Goal: Transaction & Acquisition: Obtain resource

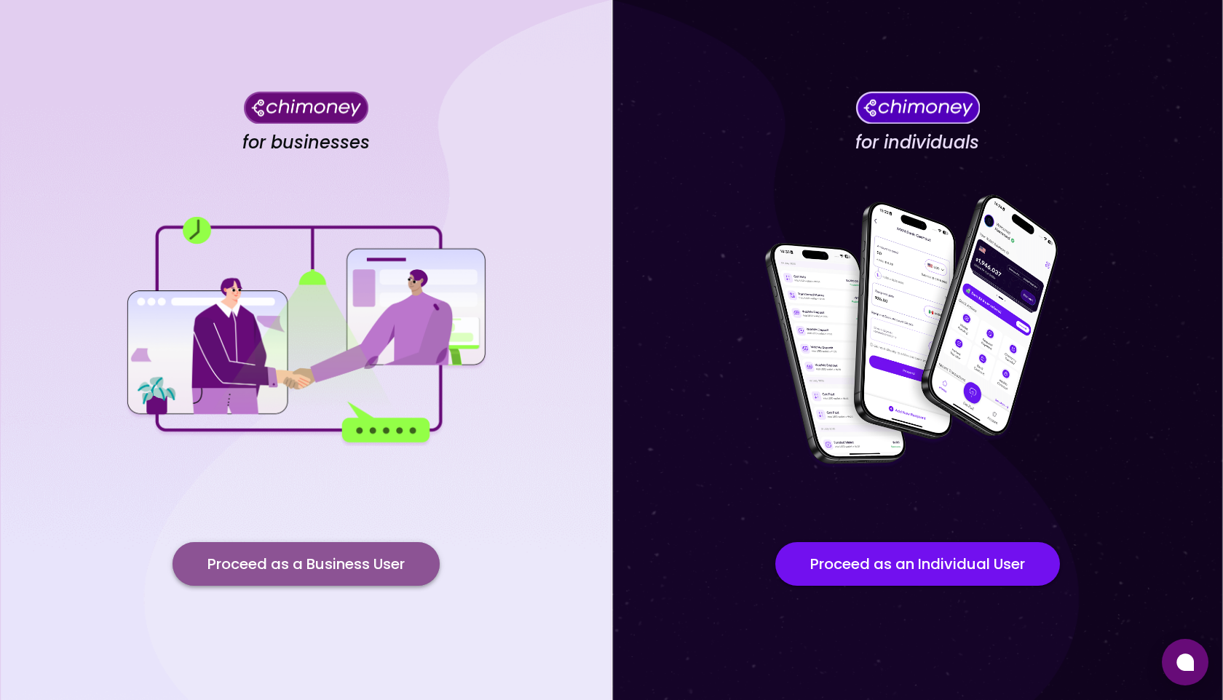
click at [338, 568] on button "Proceed as a Business User" at bounding box center [305, 564] width 267 height 44
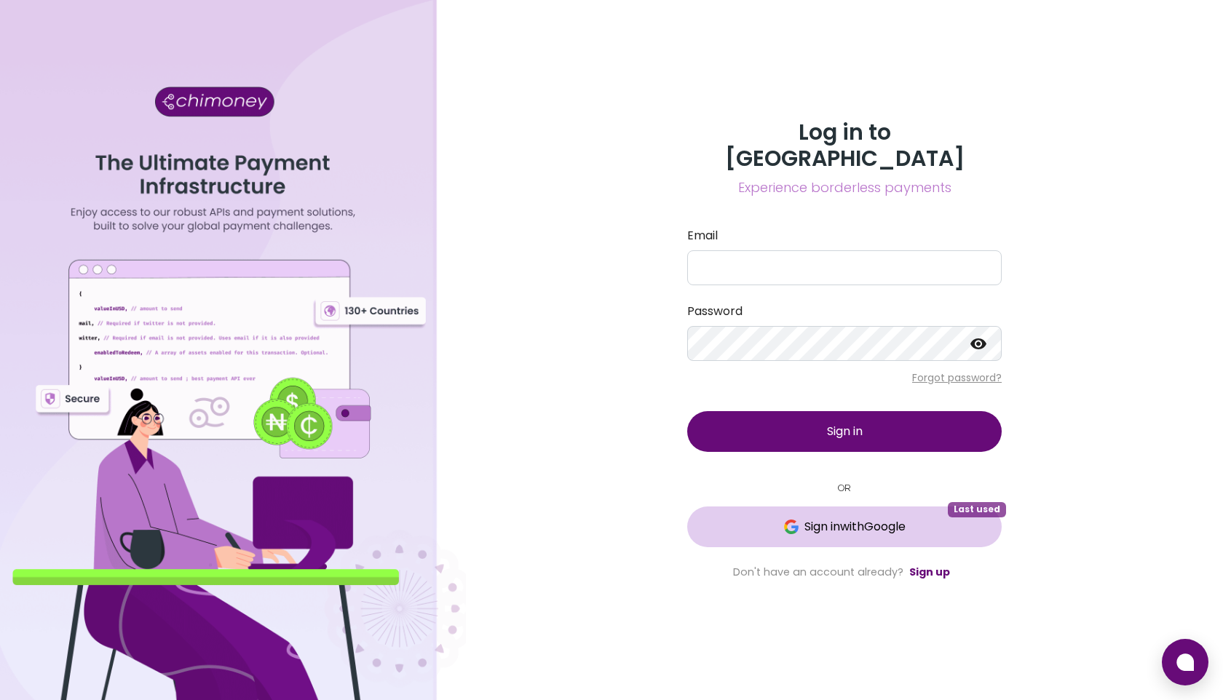
click at [859, 522] on span "Sign in with Google" at bounding box center [854, 526] width 101 height 17
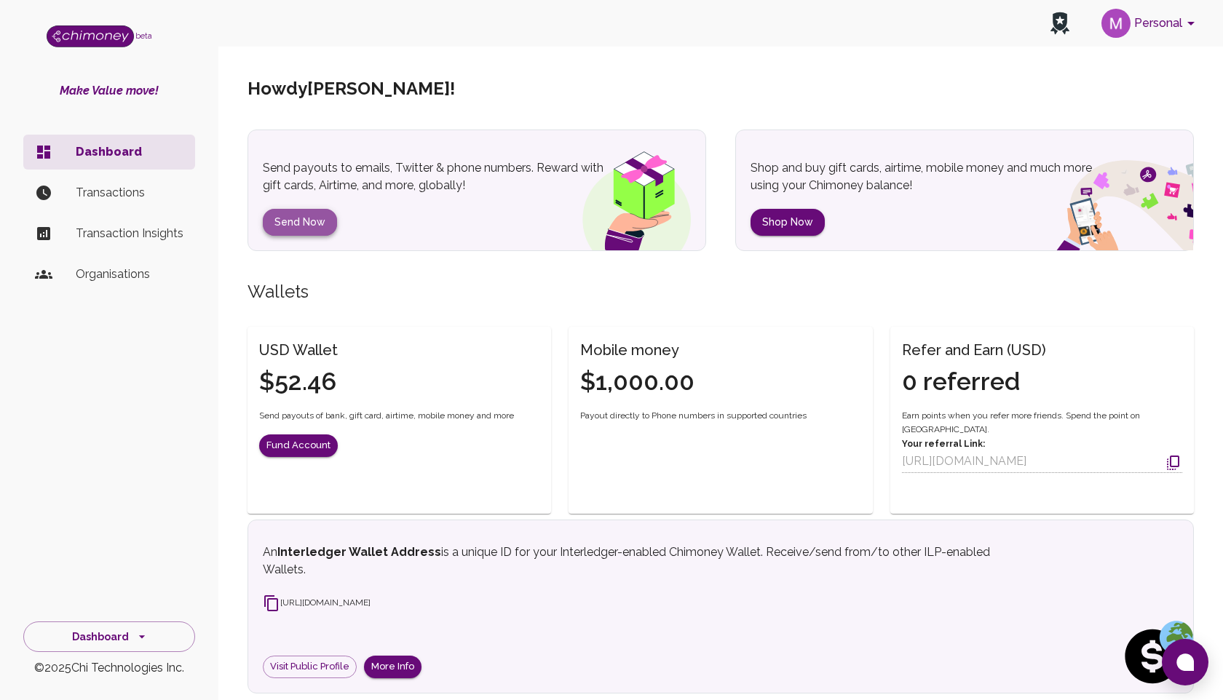
click at [280, 226] on button "Send Now" at bounding box center [300, 222] width 74 height 27
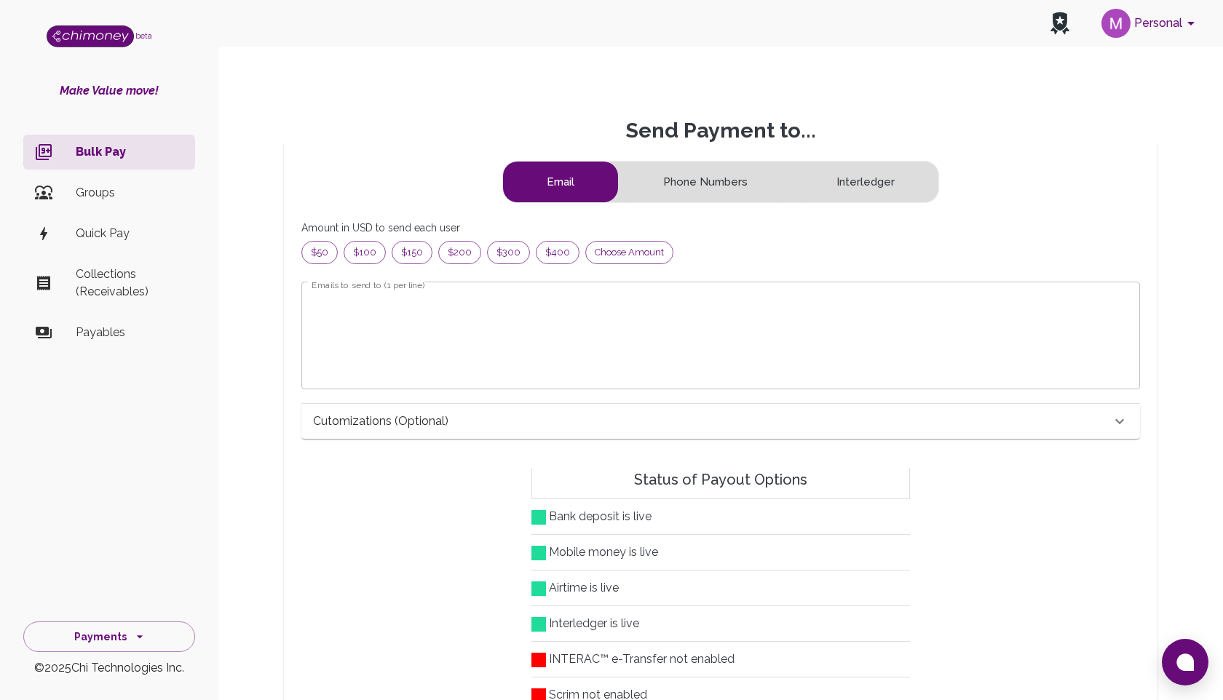
scroll to position [187, 814]
click at [593, 252] on span "Choose amount" at bounding box center [629, 252] width 87 height 15
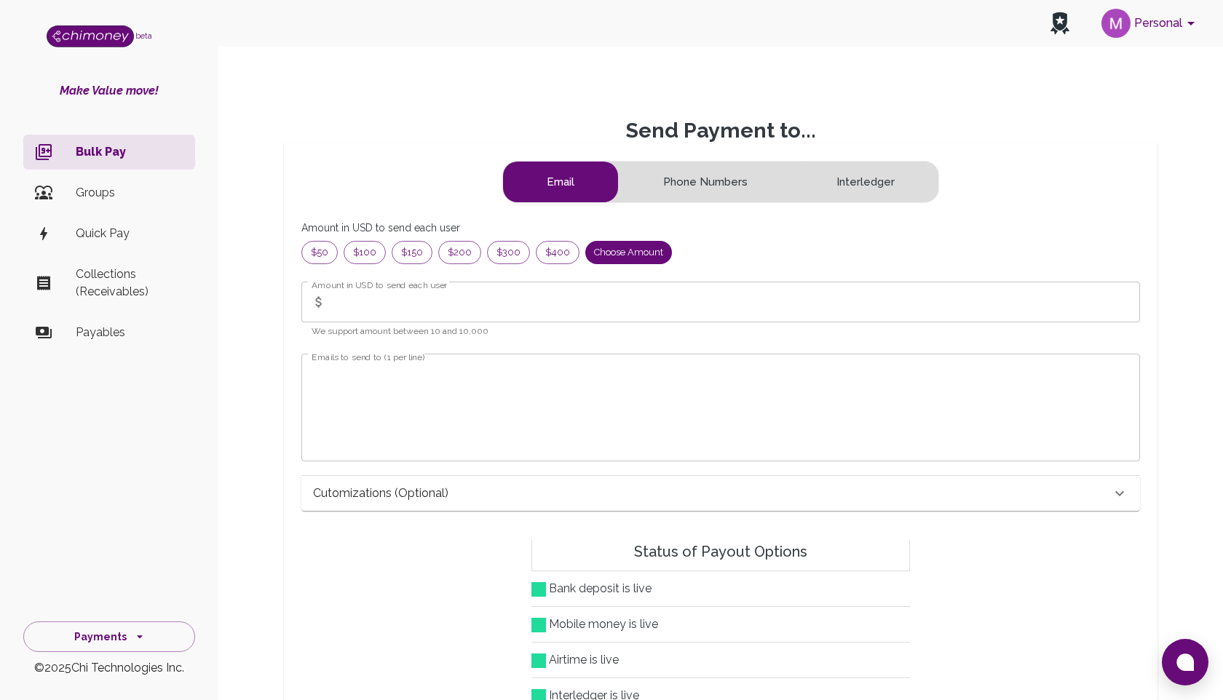
click at [410, 307] on input "Amount in USD to send each user" at bounding box center [736, 302] width 808 height 41
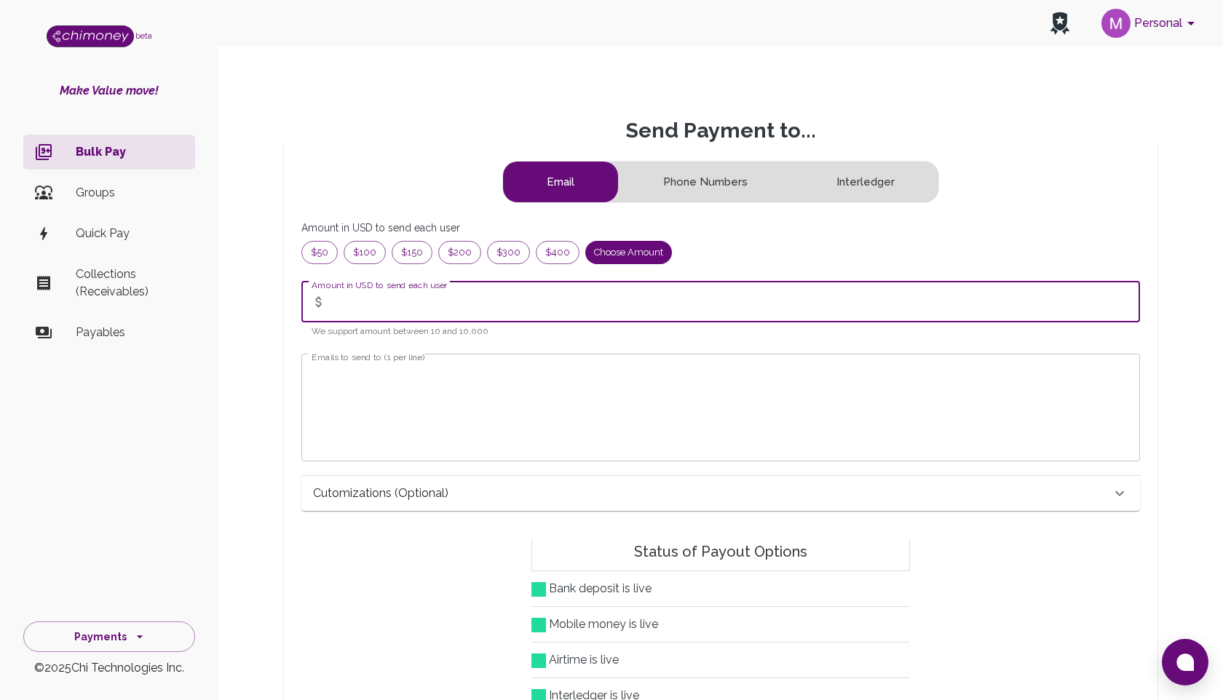
type input "2"
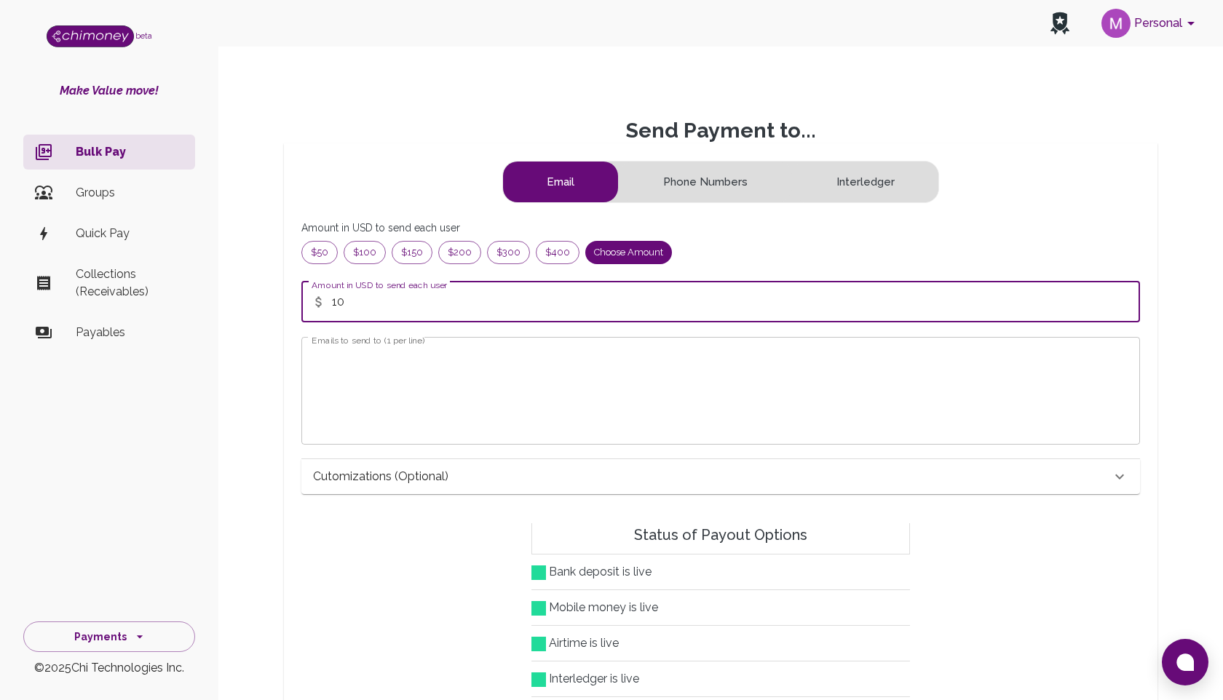
type input "10"
click at [430, 373] on textarea "Emails to send to (1 per line)" at bounding box center [721, 391] width 818 height 84
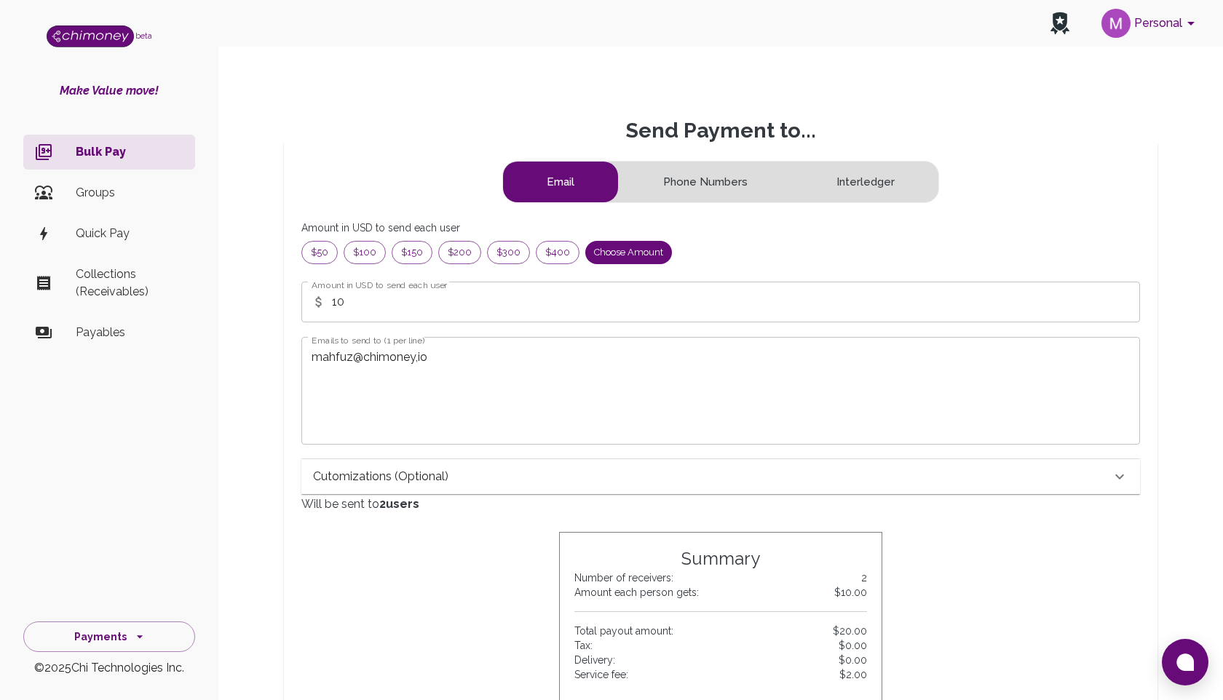
click at [513, 493] on div "Cutomizations (optional)" at bounding box center [720, 476] width 838 height 35
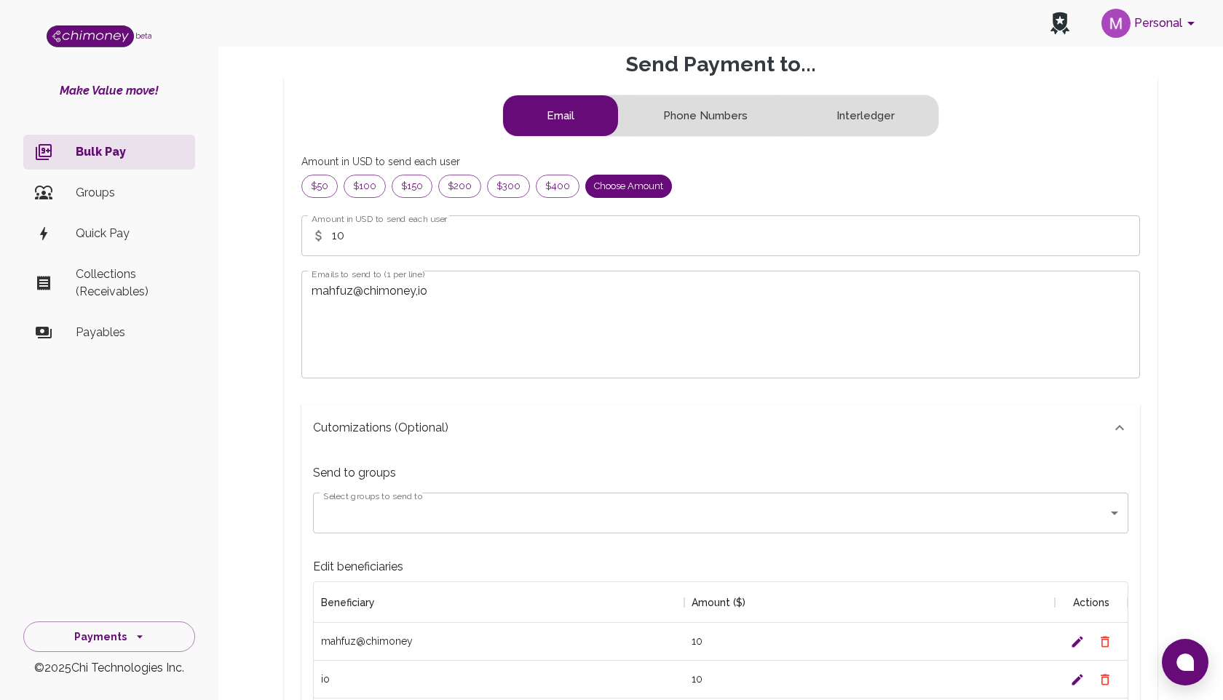
scroll to position [15, 0]
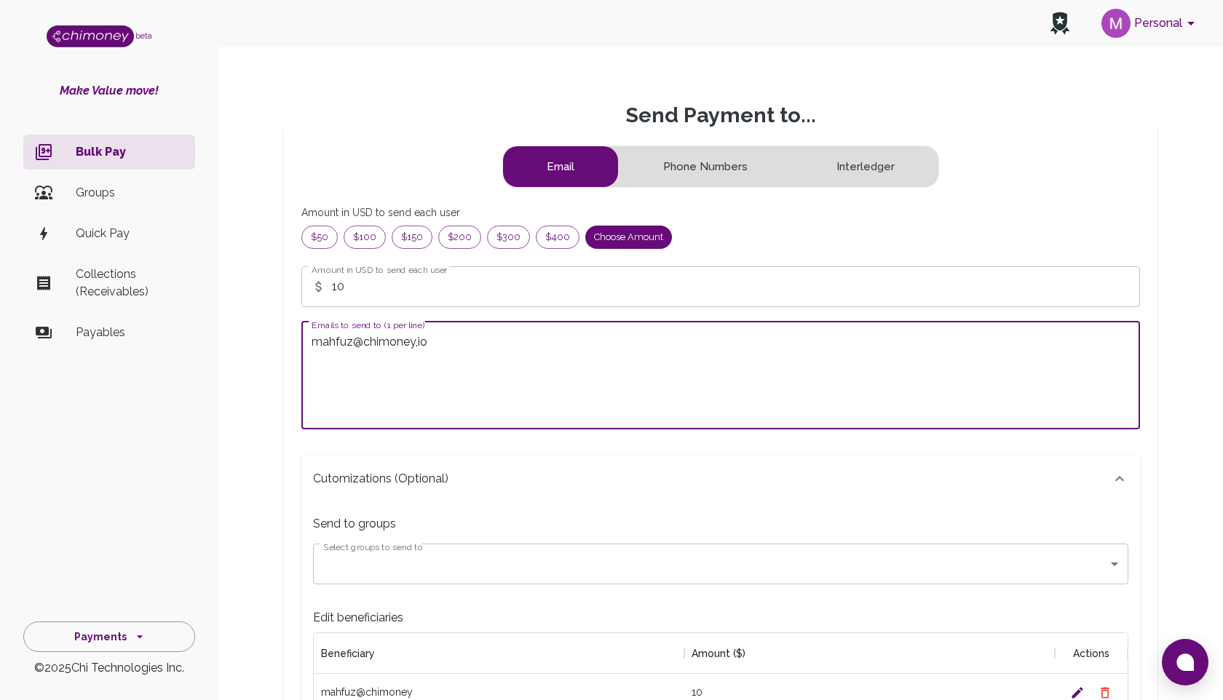
click at [375, 359] on textarea "mahfuz@chimoney,io" at bounding box center [721, 375] width 818 height 84
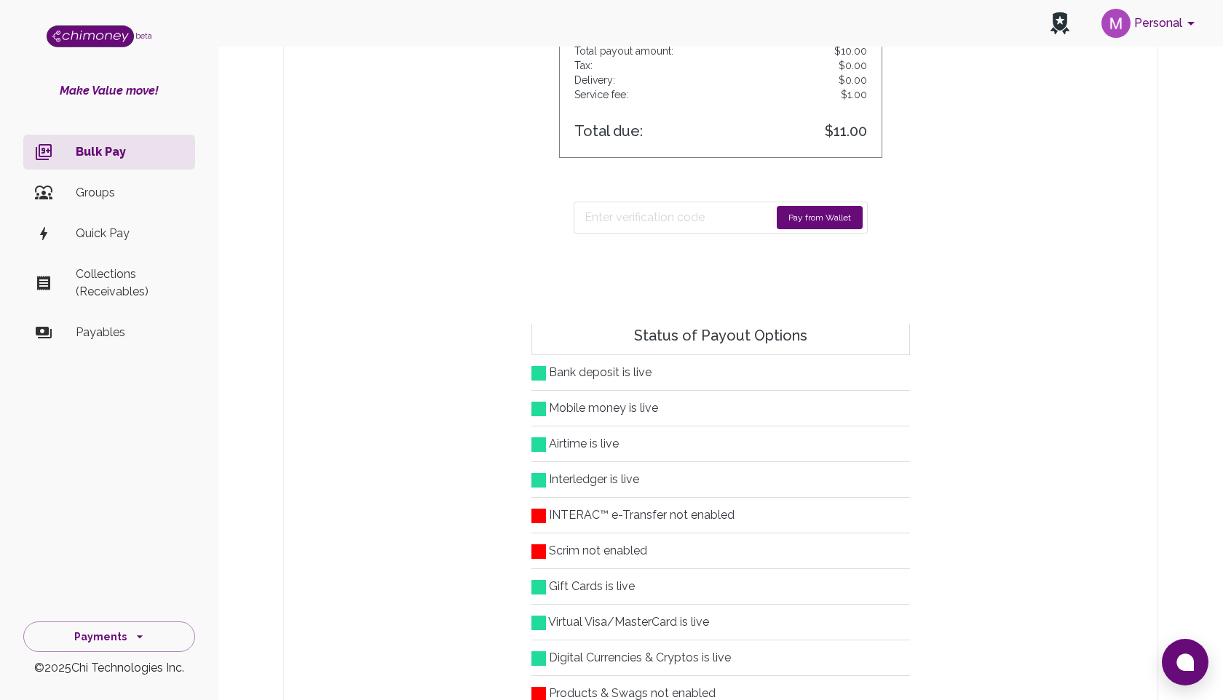
scroll to position [1196, 0]
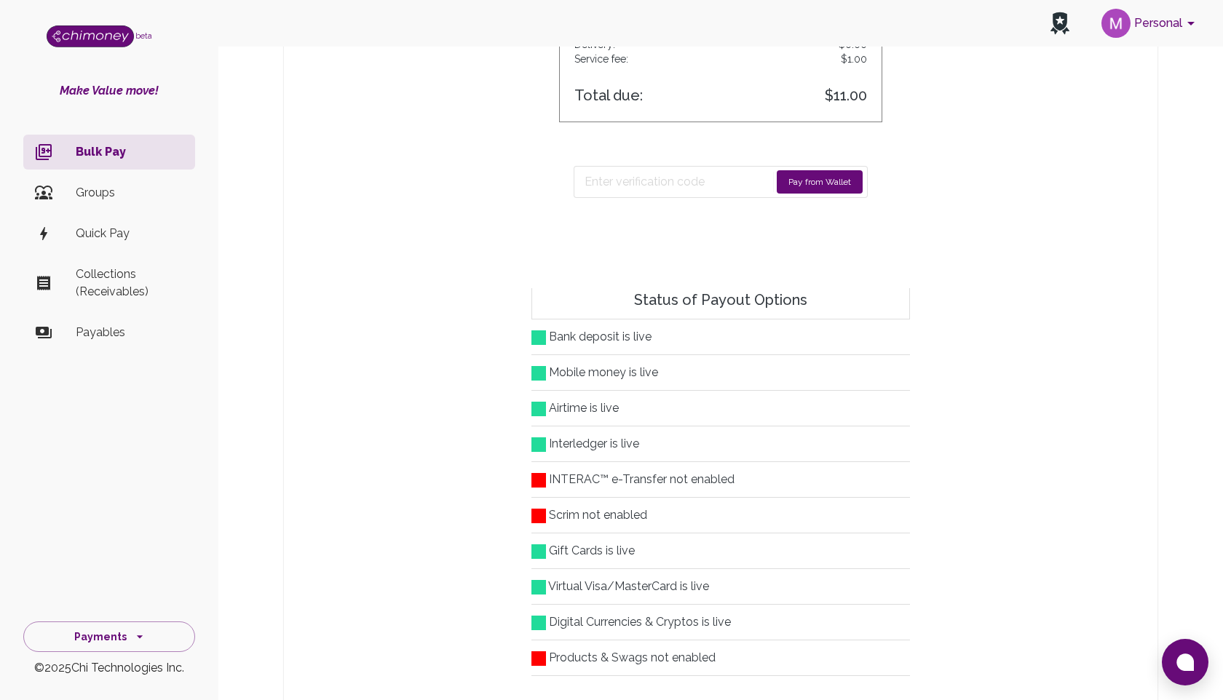
type textarea "mahfuz@chimoney.io"
click at [794, 178] on button "Pay from Wallet" at bounding box center [820, 181] width 86 height 23
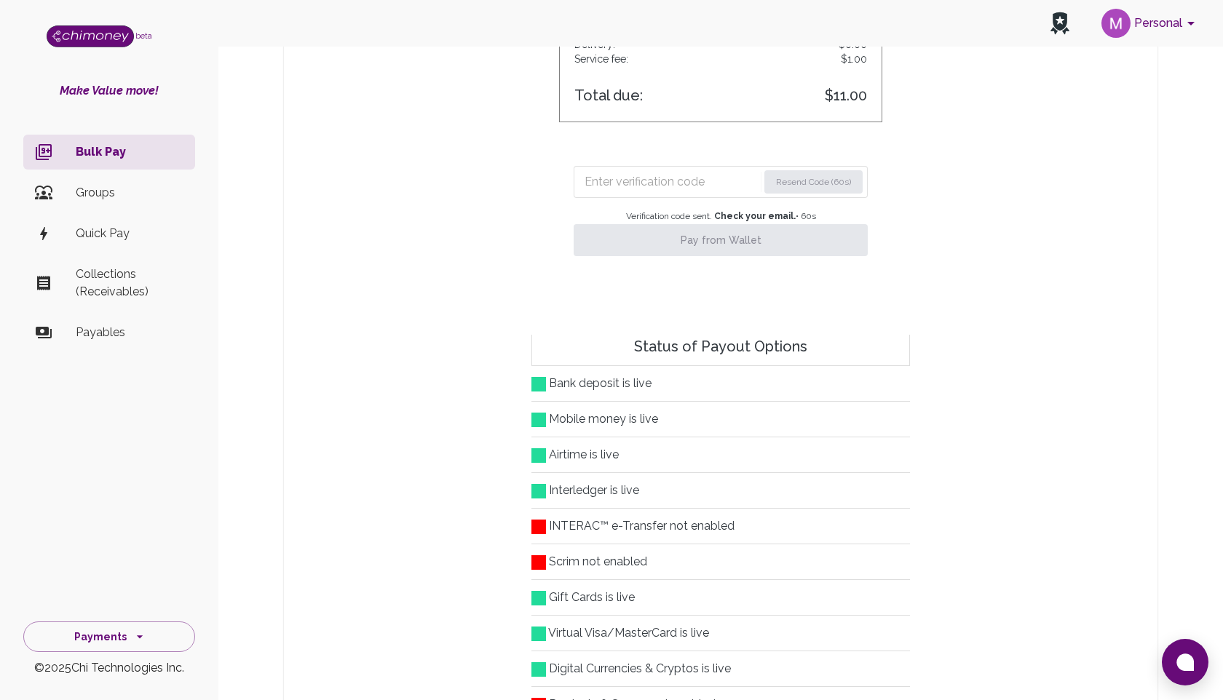
click at [697, 176] on input "Enter verification code" at bounding box center [670, 181] width 173 height 23
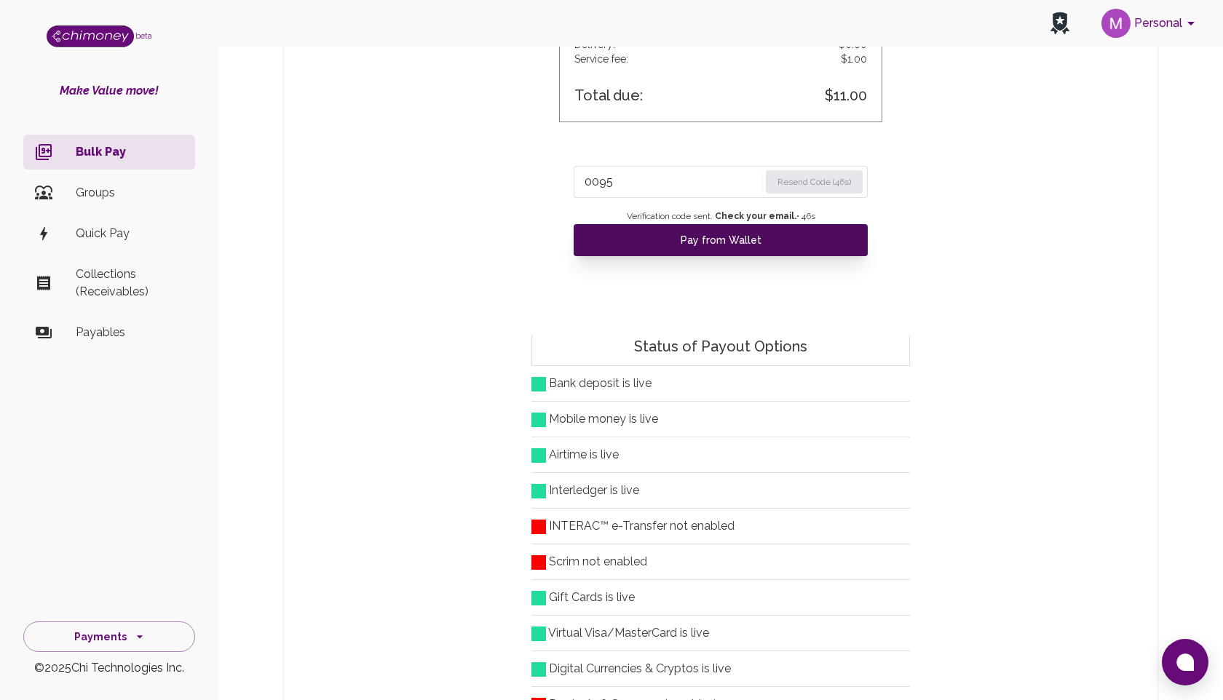
type input "0095"
click at [743, 238] on button "Pay from Wallet" at bounding box center [721, 240] width 294 height 32
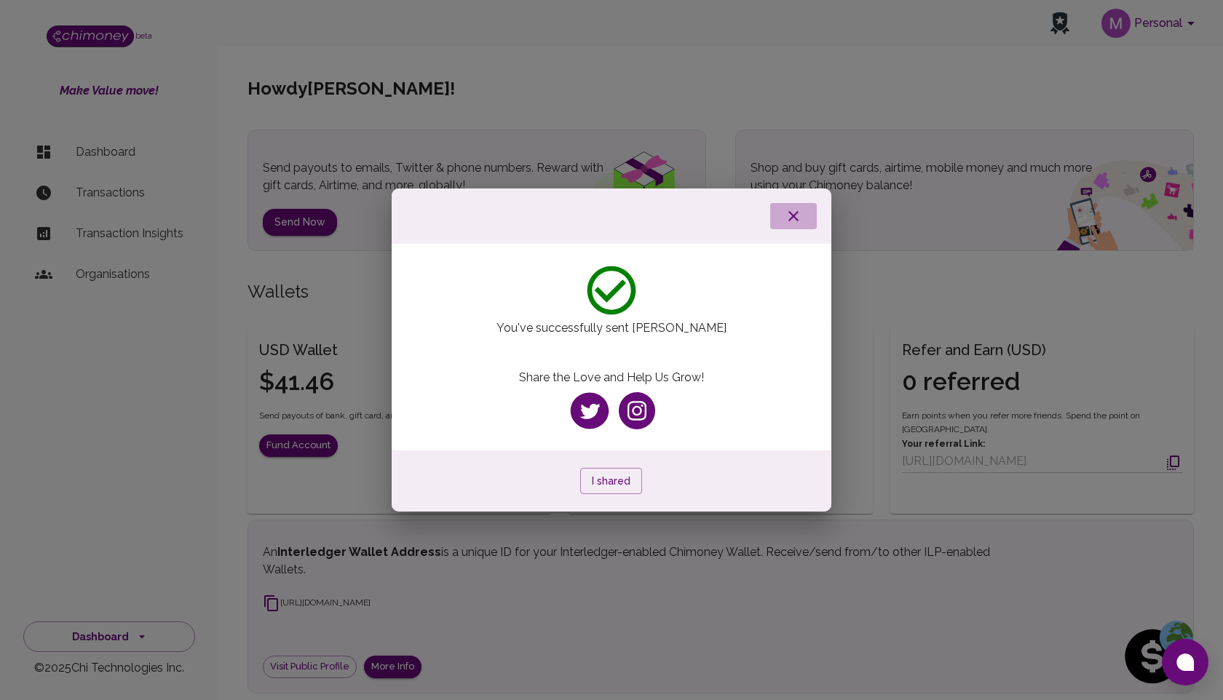
click at [790, 214] on icon "button" at bounding box center [793, 215] width 17 height 17
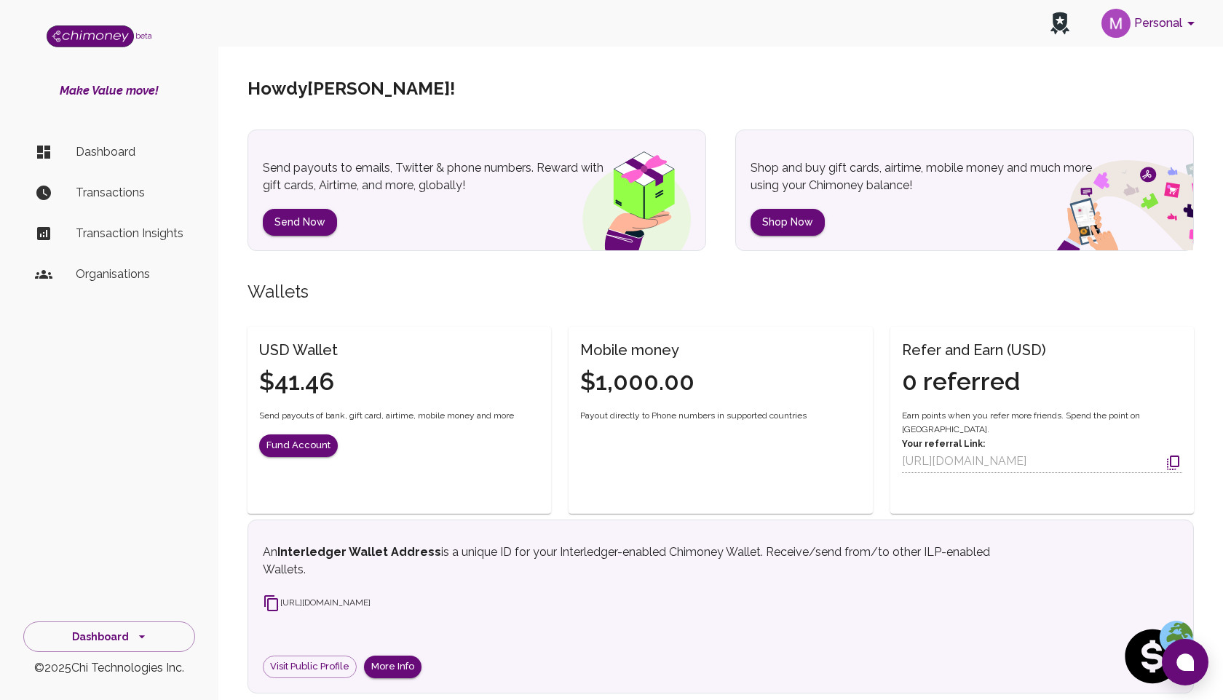
scroll to position [15, 0]
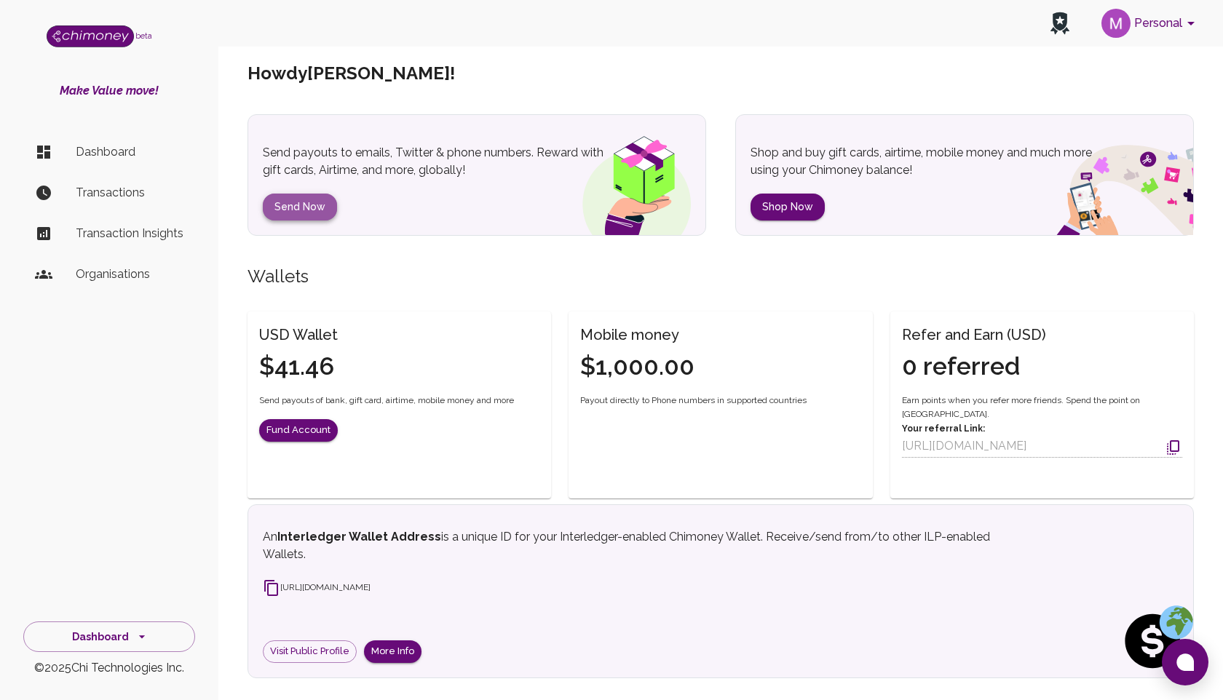
click at [301, 209] on button "Send Now" at bounding box center [300, 207] width 74 height 27
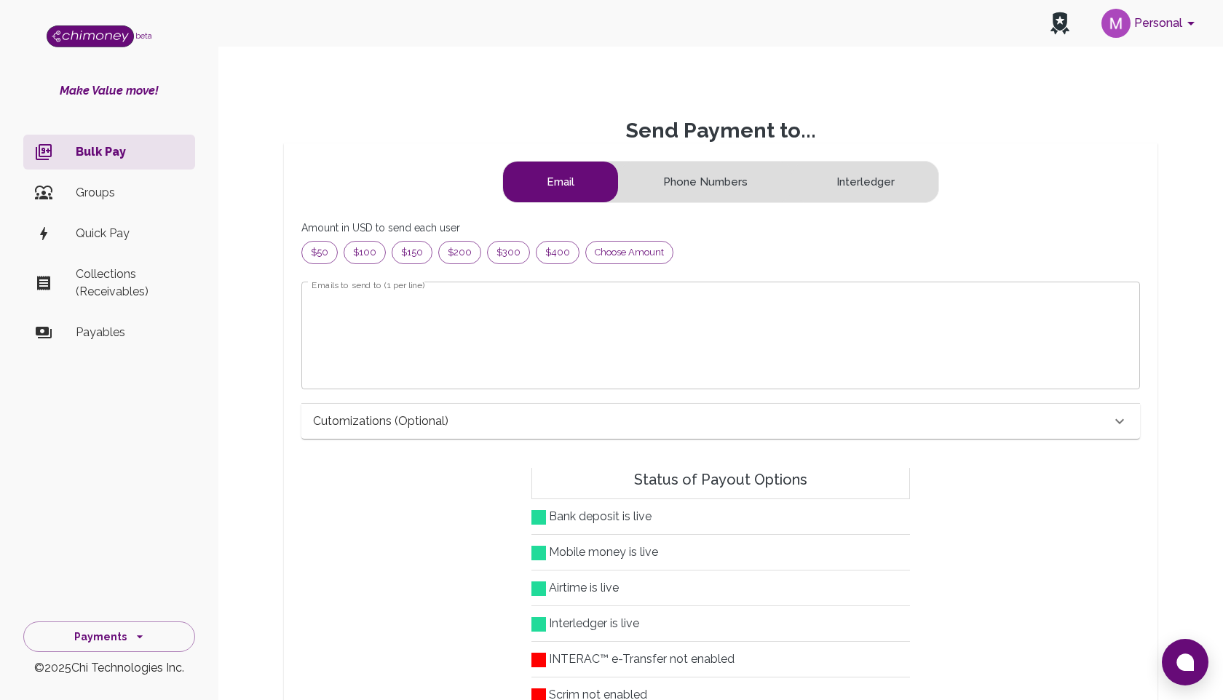
scroll to position [187, 814]
click at [600, 262] on div "Choose amount" at bounding box center [629, 252] width 88 height 23
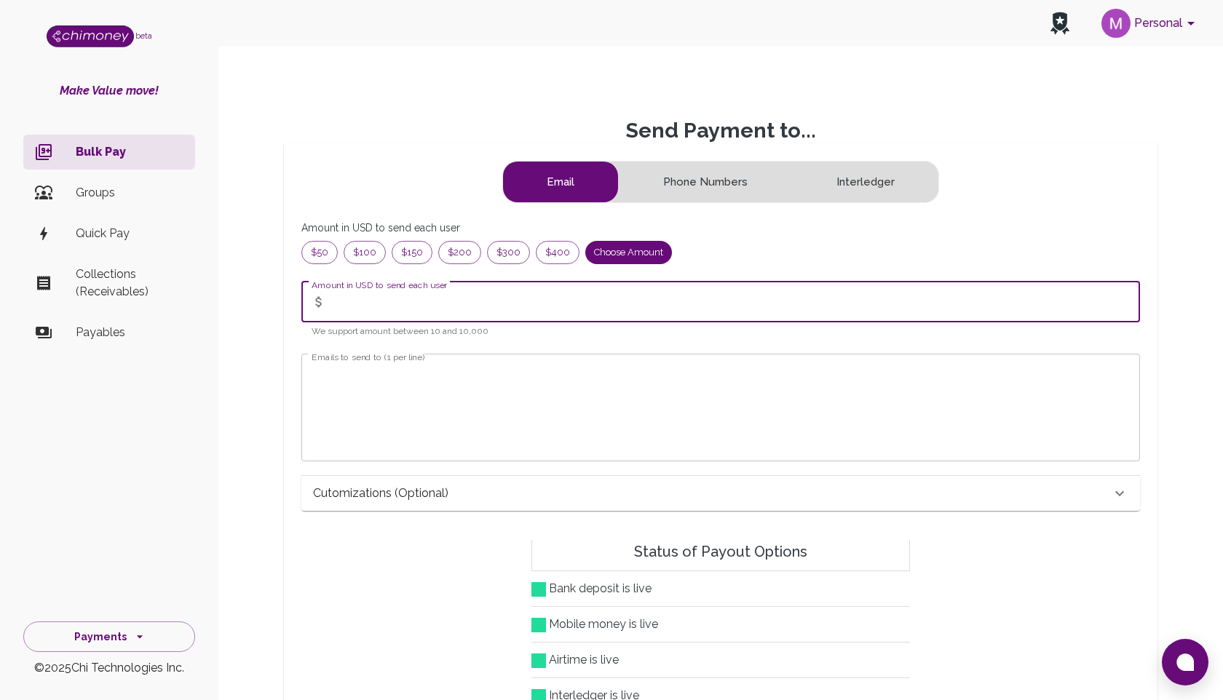
click at [531, 320] on input "Amount in USD to send each user" at bounding box center [736, 302] width 808 height 41
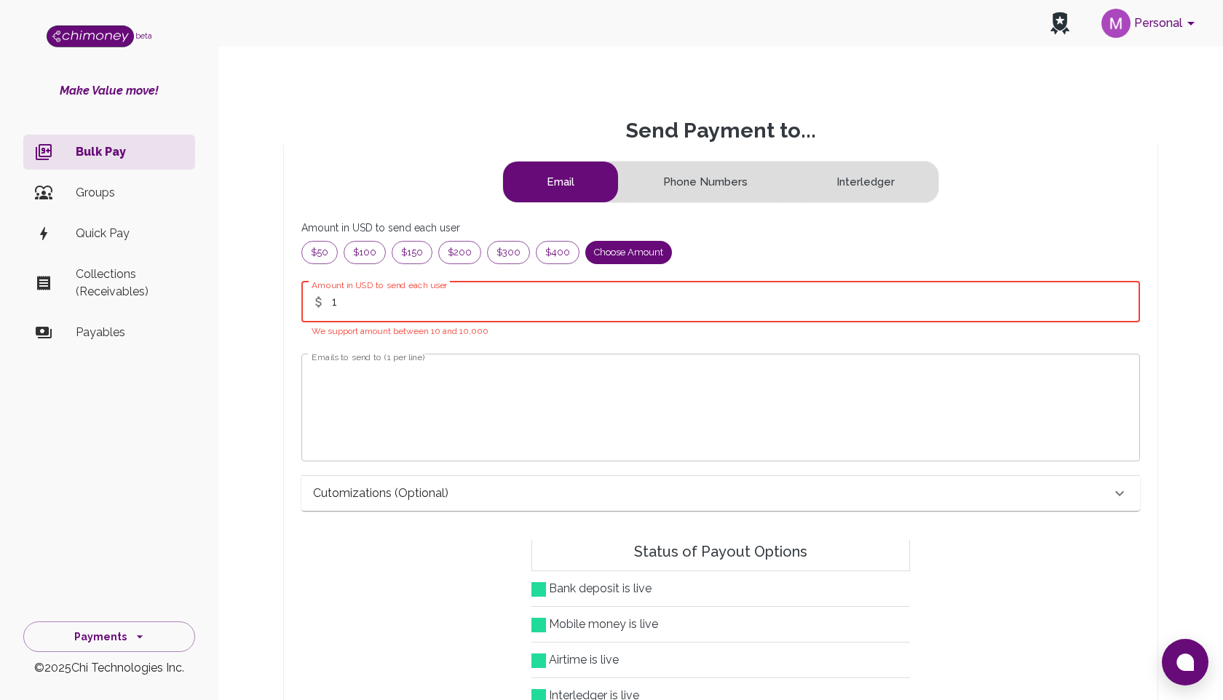
type input "1"
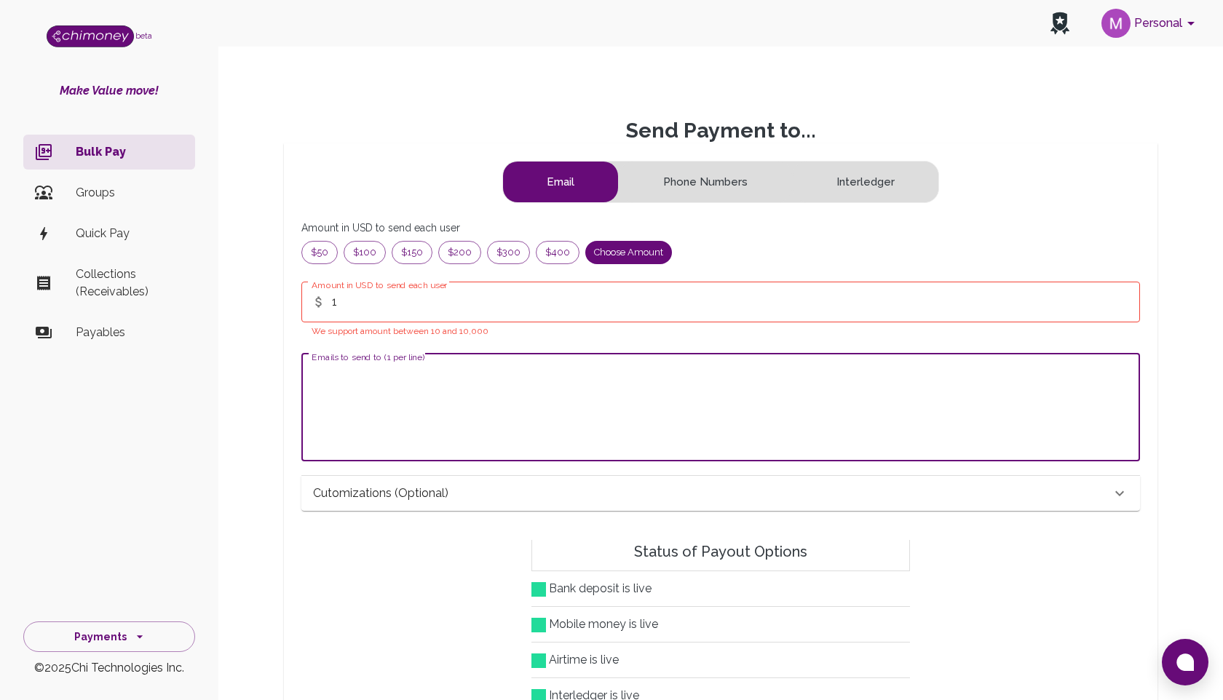
click at [413, 426] on textarea "Emails to send to (1 per line)" at bounding box center [721, 407] width 818 height 84
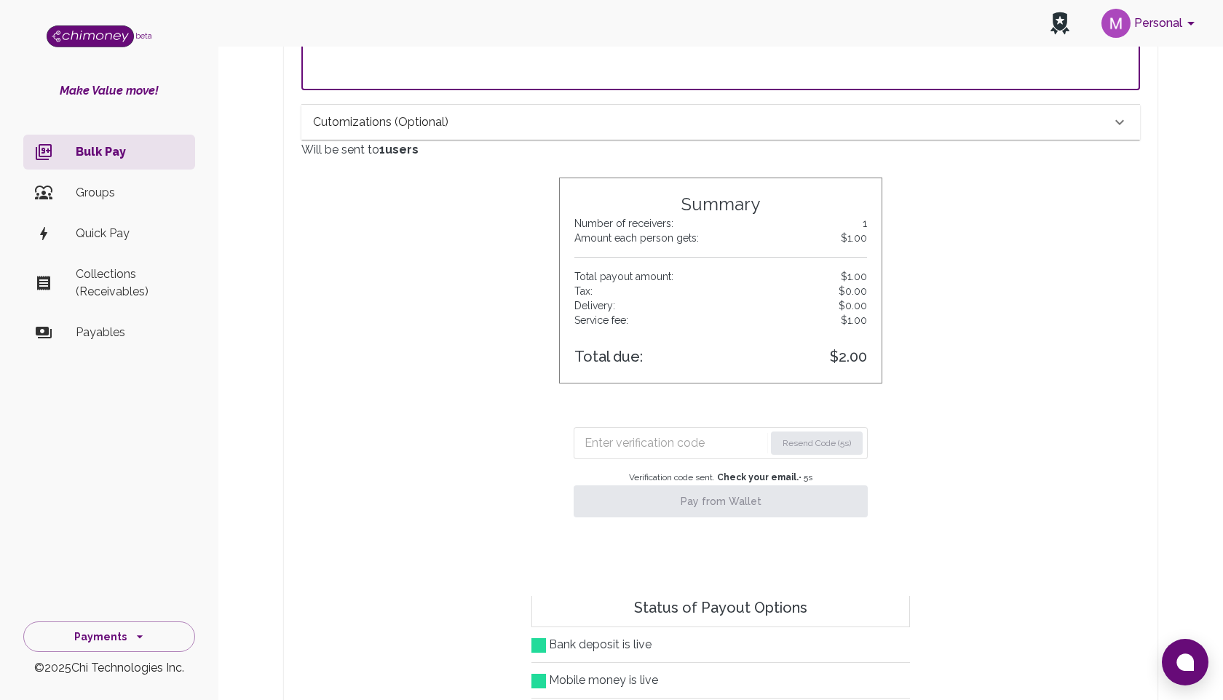
scroll to position [493, 0]
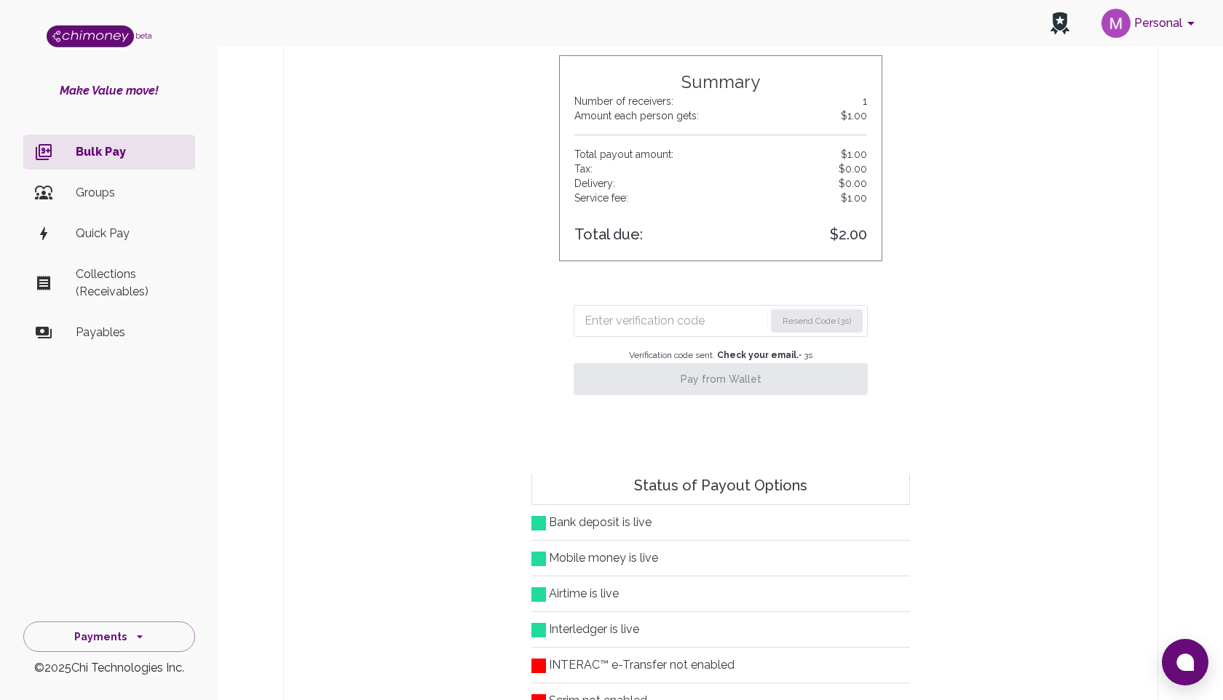
type textarea "mahfuz@chimoney.io"
click at [721, 328] on input "Enter verification code" at bounding box center [674, 320] width 180 height 23
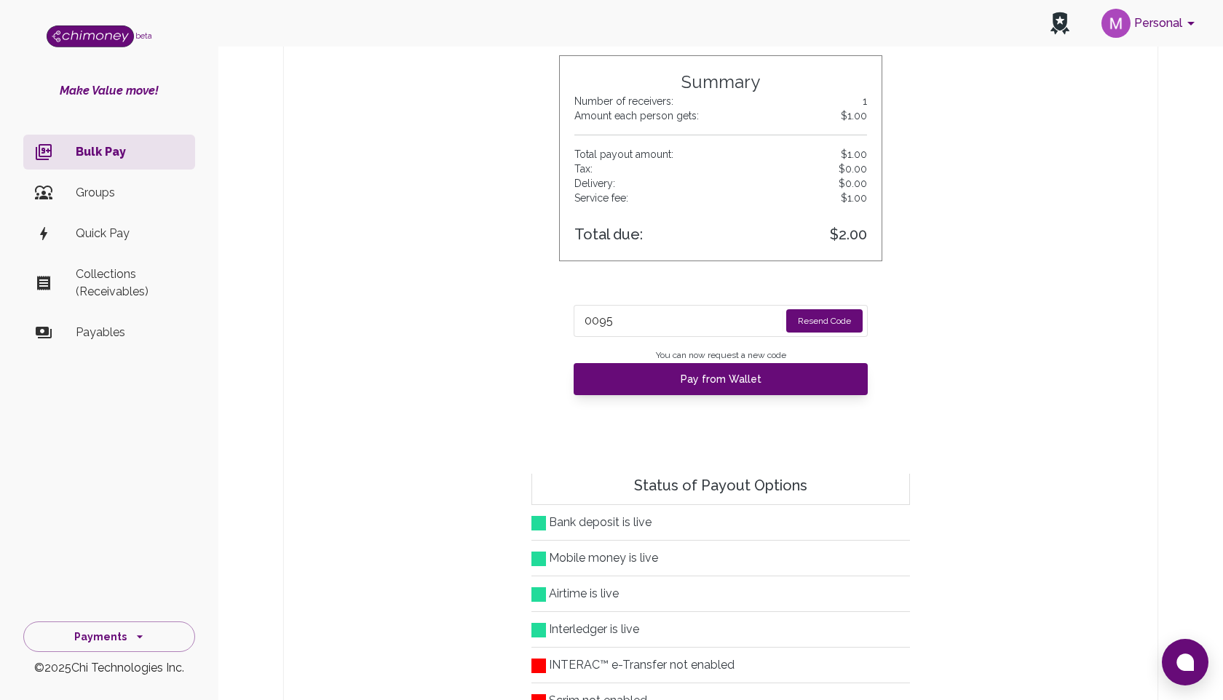
click at [827, 322] on button "Resend Code" at bounding box center [824, 320] width 76 height 23
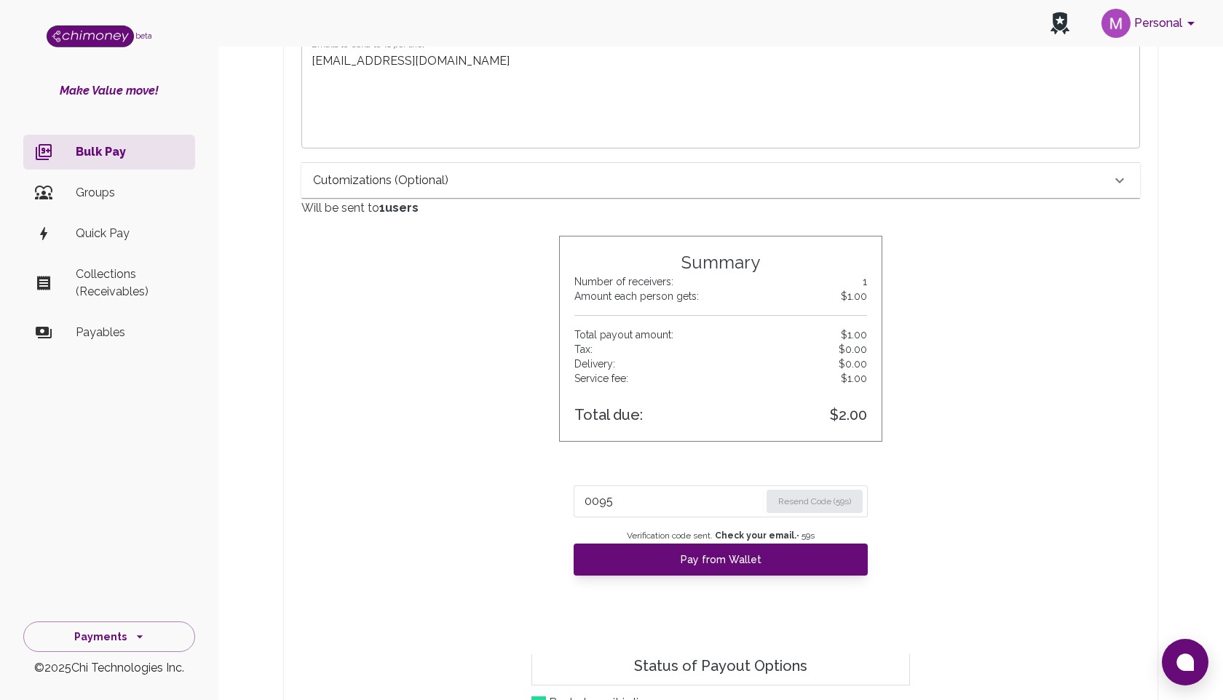
scroll to position [323, 0]
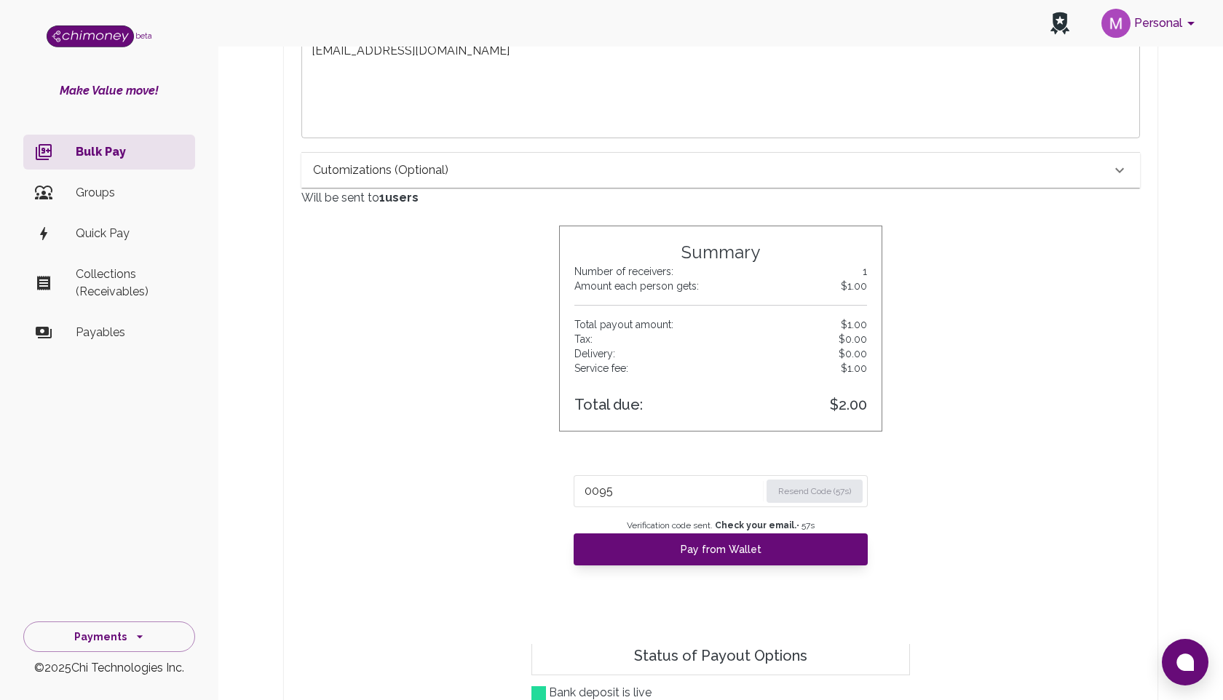
click at [632, 499] on input "0095" at bounding box center [671, 491] width 175 height 23
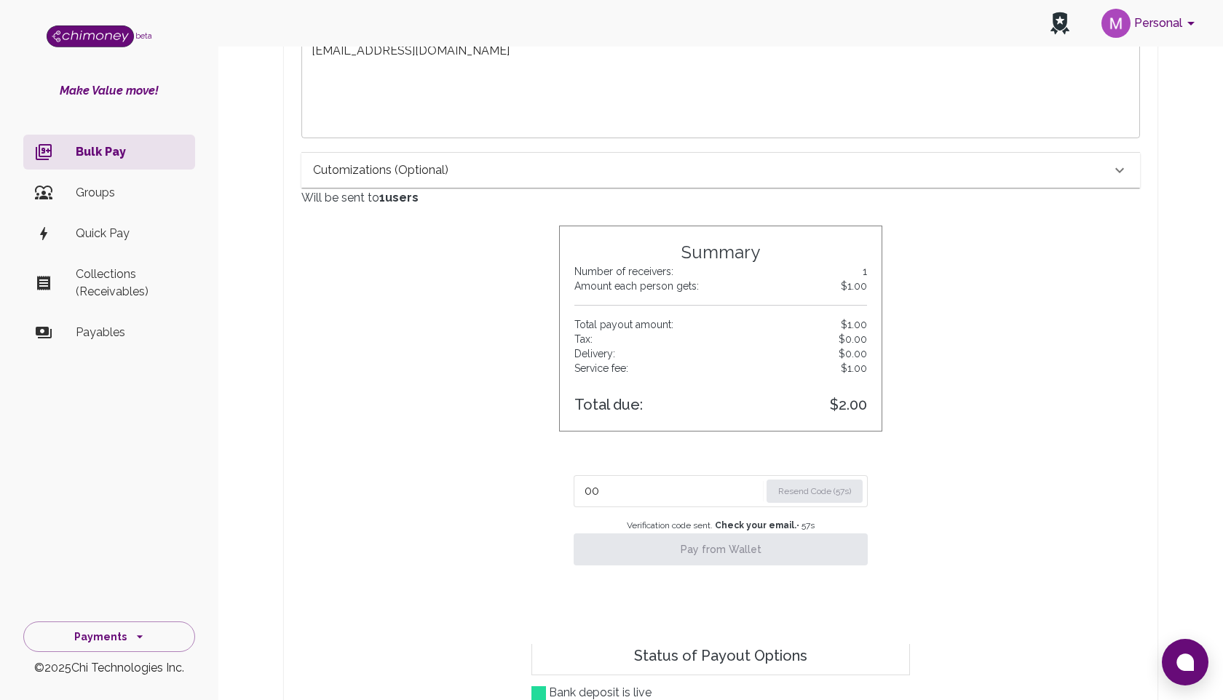
type input "0"
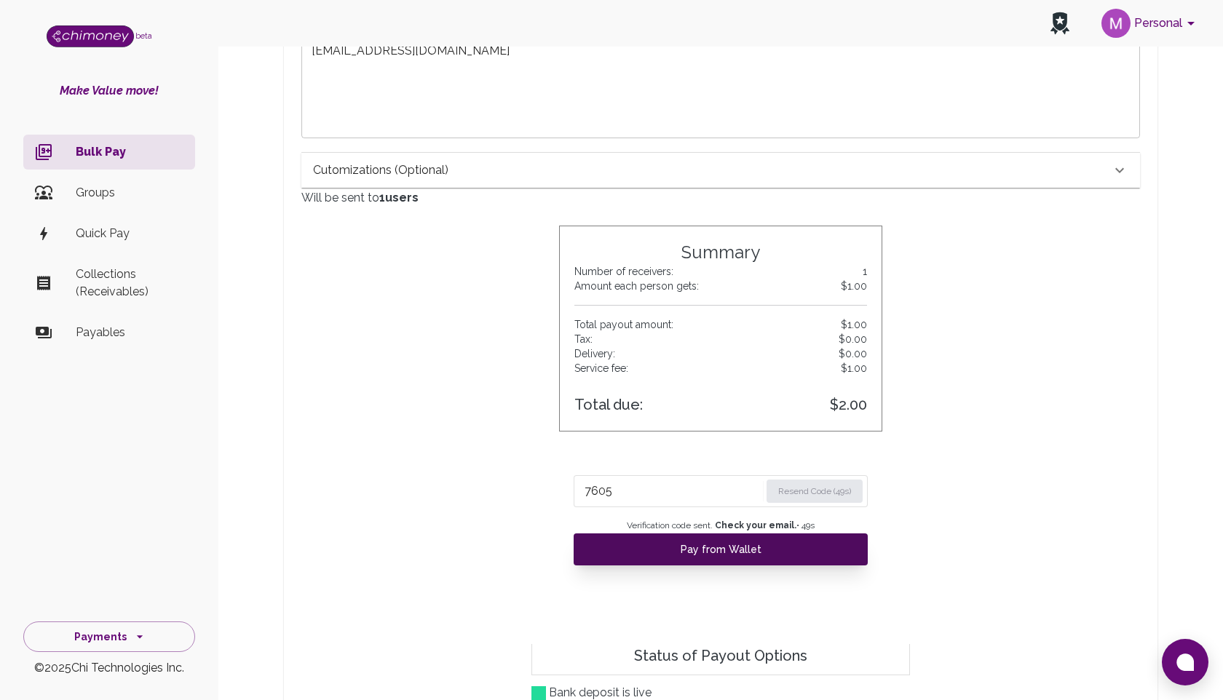
type input "7605"
click at [678, 542] on button "Pay from Wallet" at bounding box center [721, 549] width 294 height 32
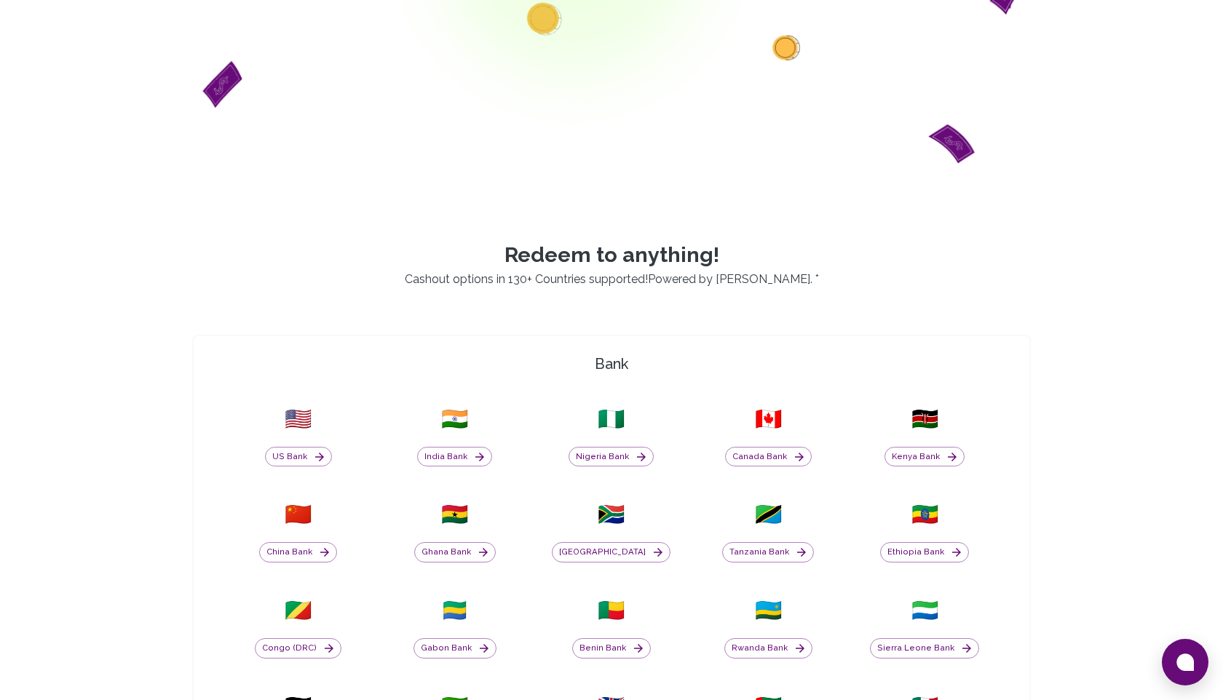
scroll to position [330, 0]
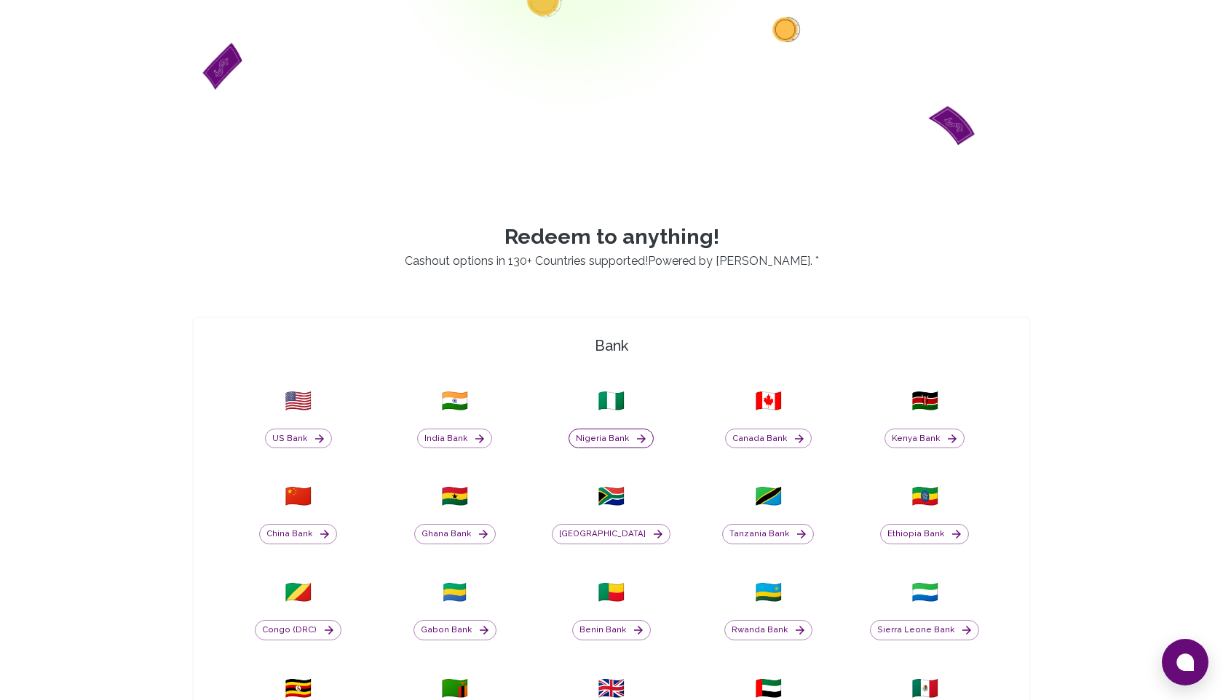
click at [611, 432] on button "Nigeria Bank" at bounding box center [610, 439] width 85 height 20
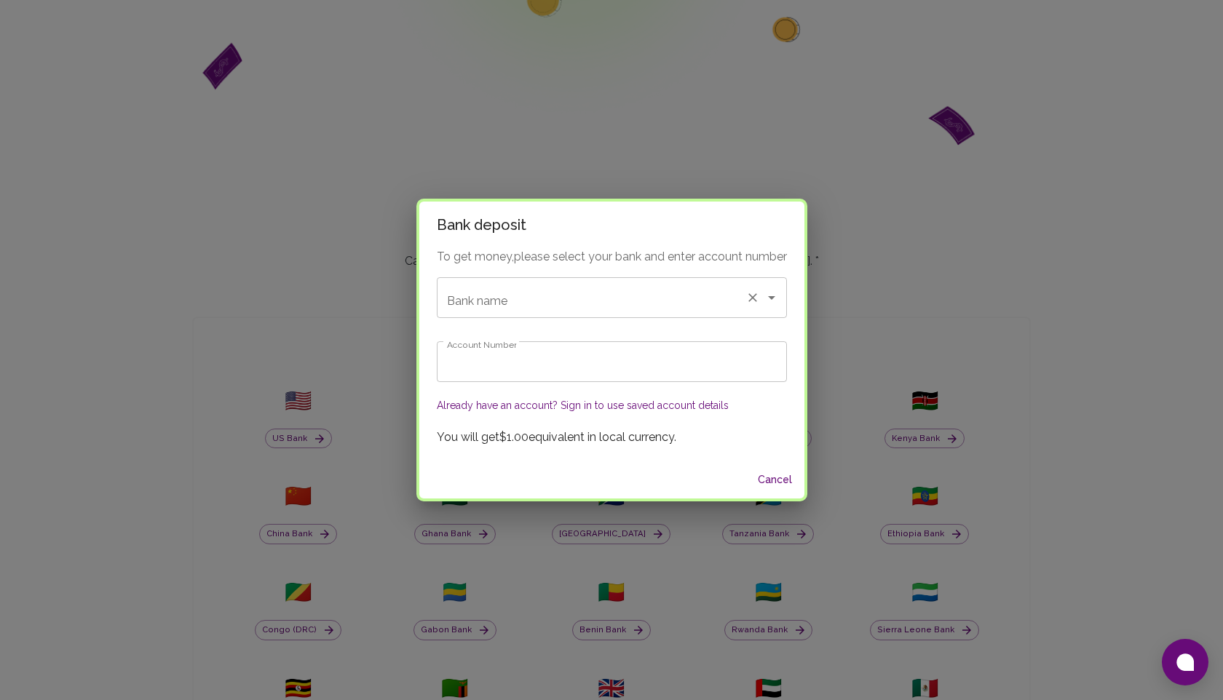
click at [571, 300] on input "Bank name" at bounding box center [591, 298] width 296 height 28
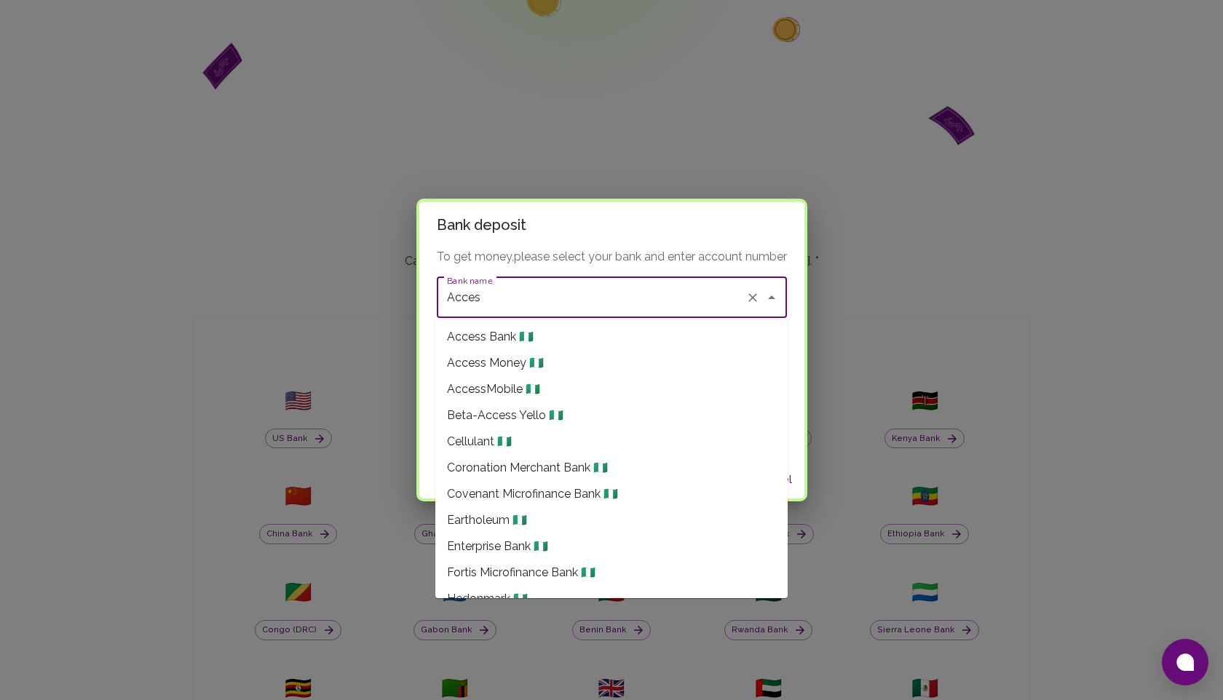
click at [483, 333] on span "Access Bank 🇳🇬" at bounding box center [490, 336] width 87 height 17
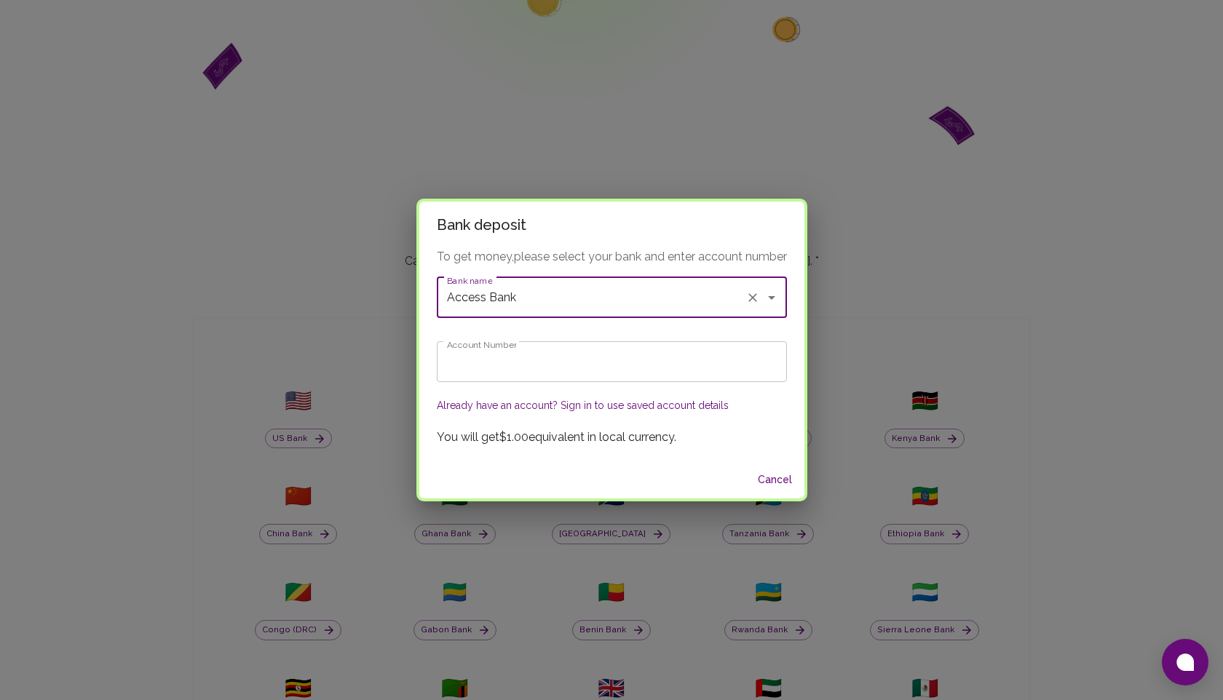
type input "Access Bank"
click at [499, 363] on input "Account Number" at bounding box center [612, 361] width 350 height 41
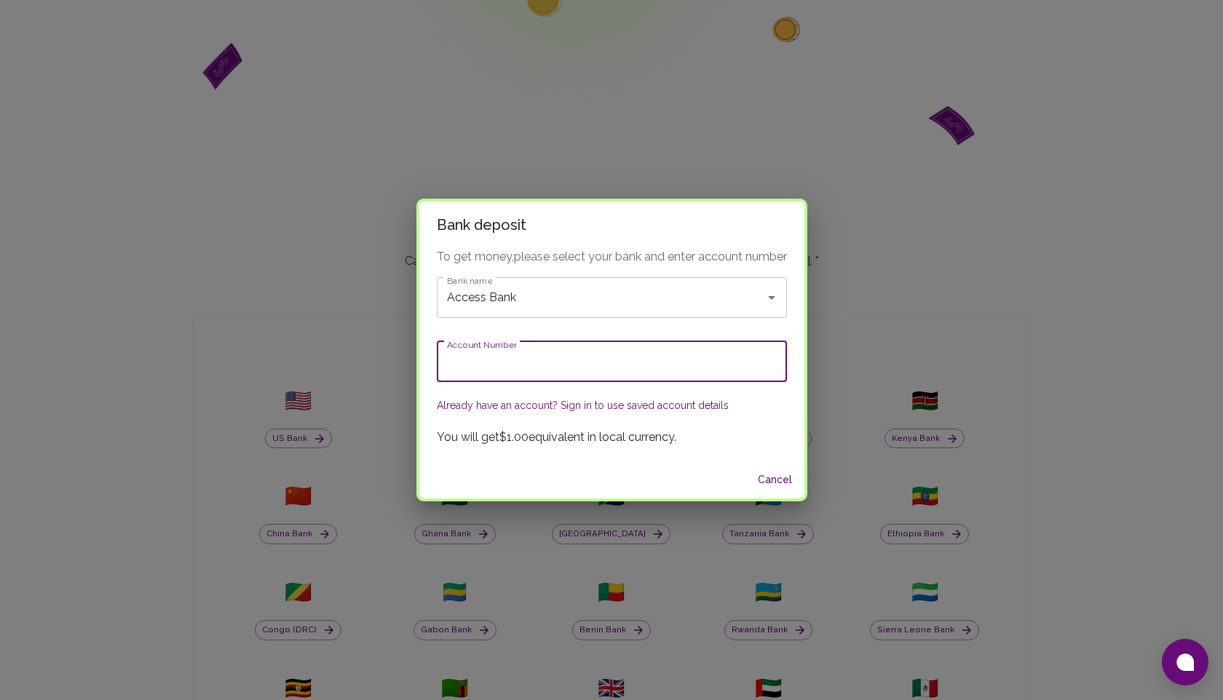
paste input "0690000032"
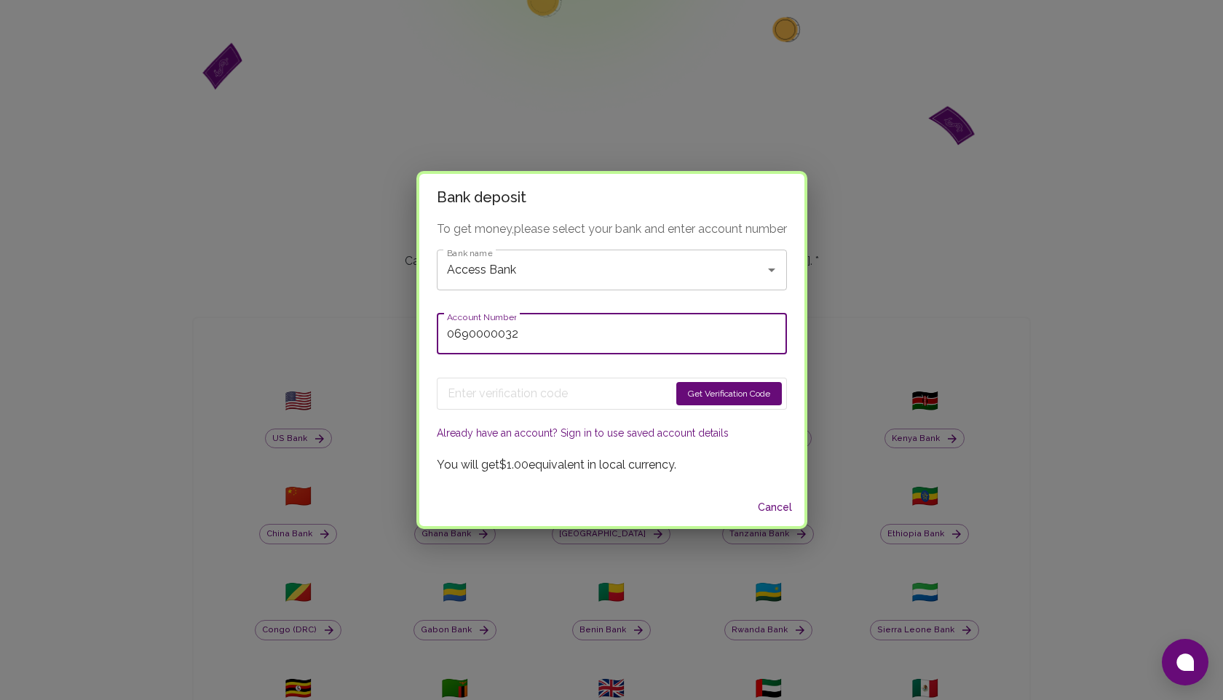
type input "0690000032"
click at [701, 394] on button "Get Verification Code" at bounding box center [729, 393] width 106 height 23
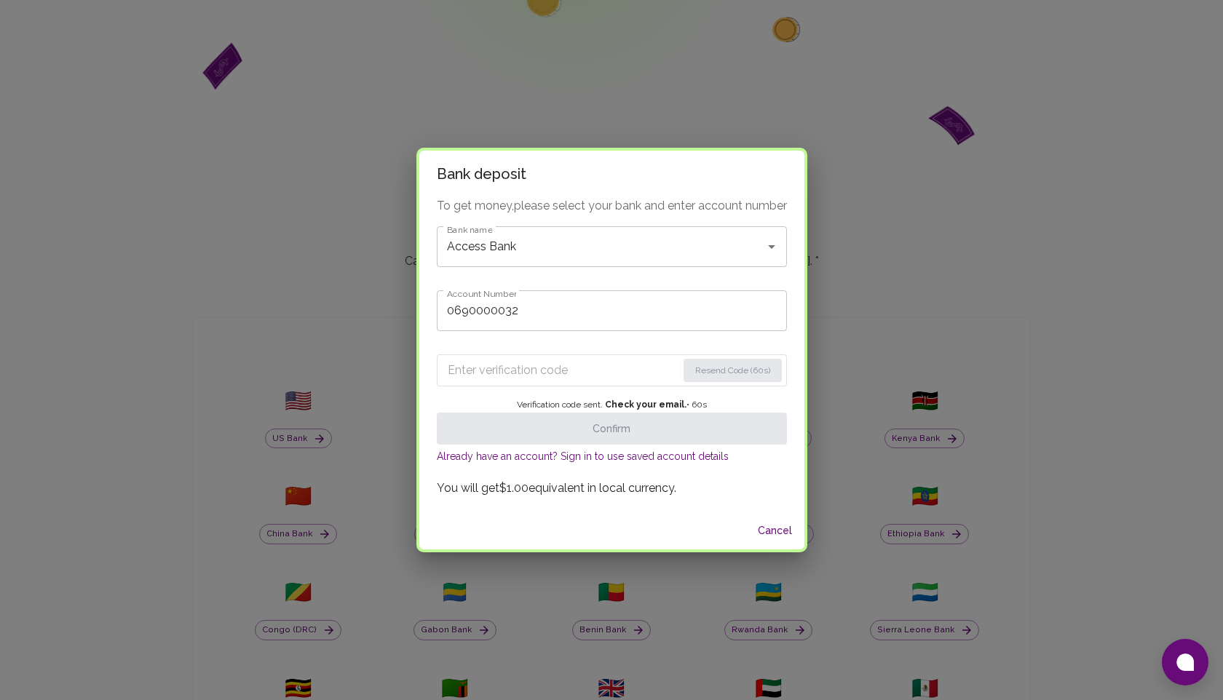
click at [570, 371] on input "Enter verification code" at bounding box center [562, 370] width 229 height 23
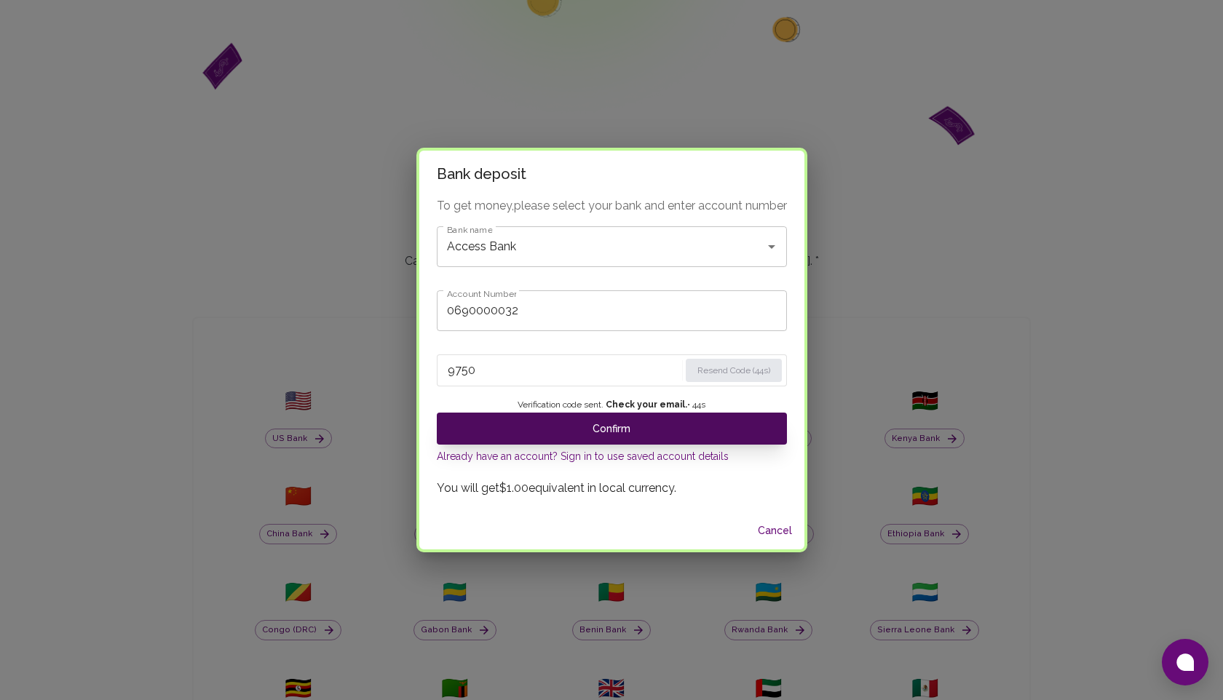
type input "9750"
click at [611, 423] on button "Confirm" at bounding box center [612, 429] width 350 height 32
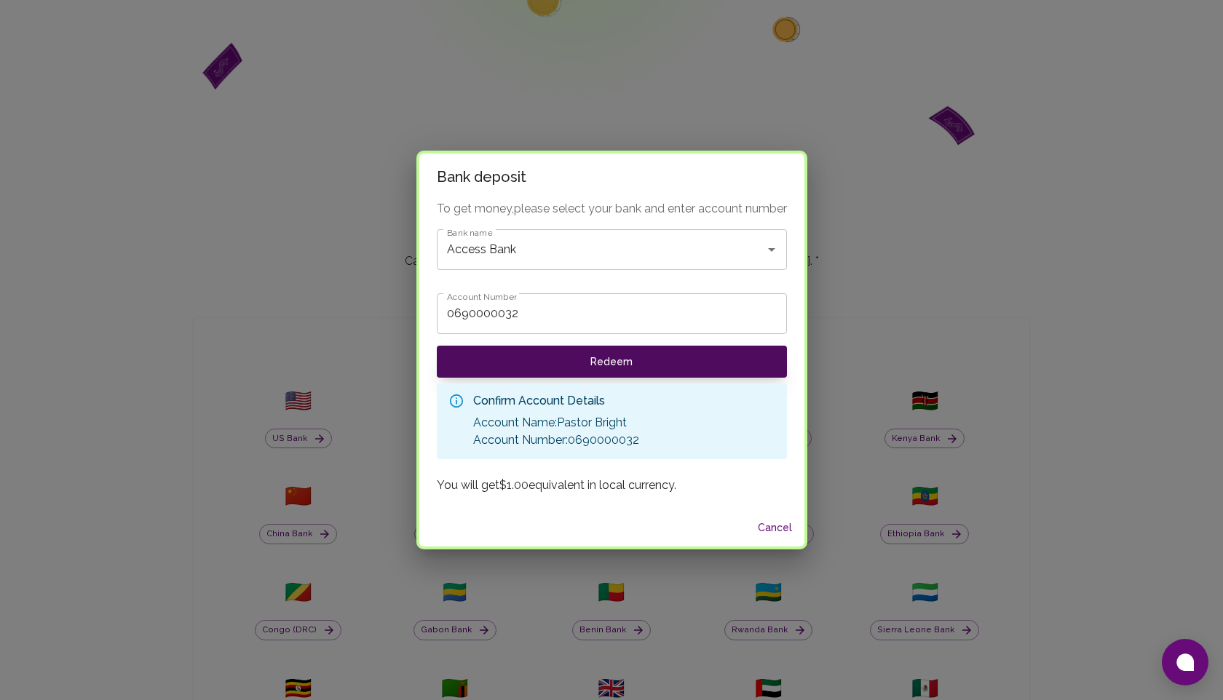
click at [603, 362] on button "Redeem" at bounding box center [612, 362] width 350 height 32
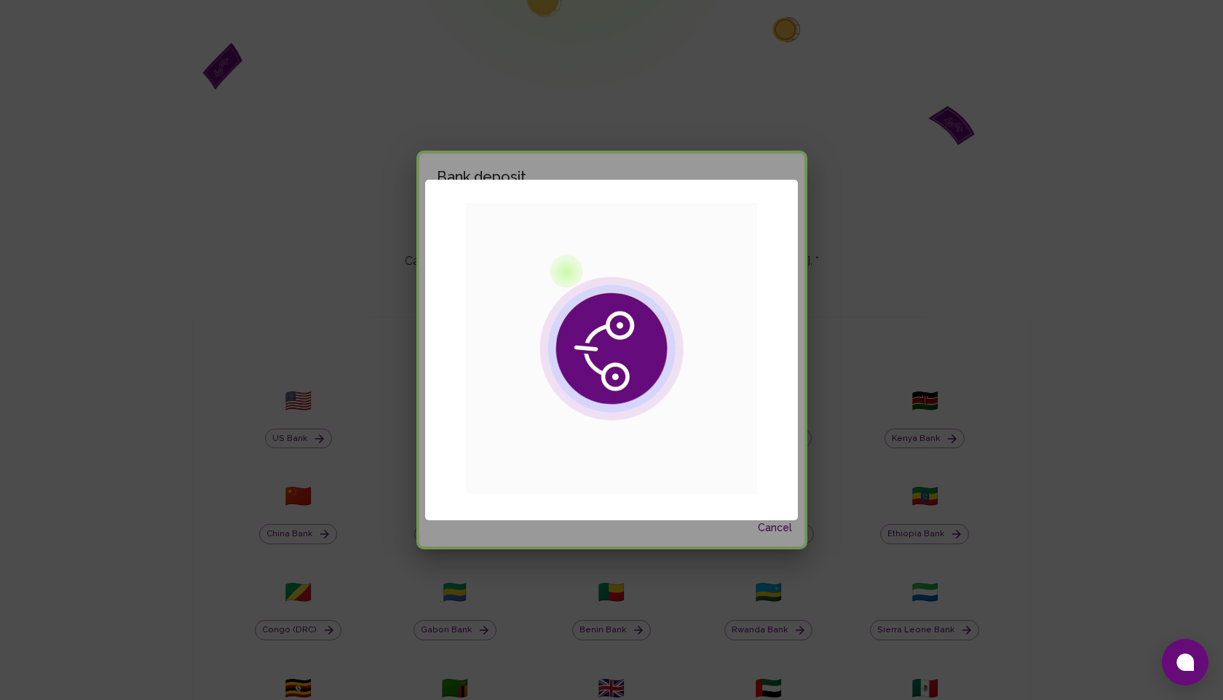
scroll to position [0, 0]
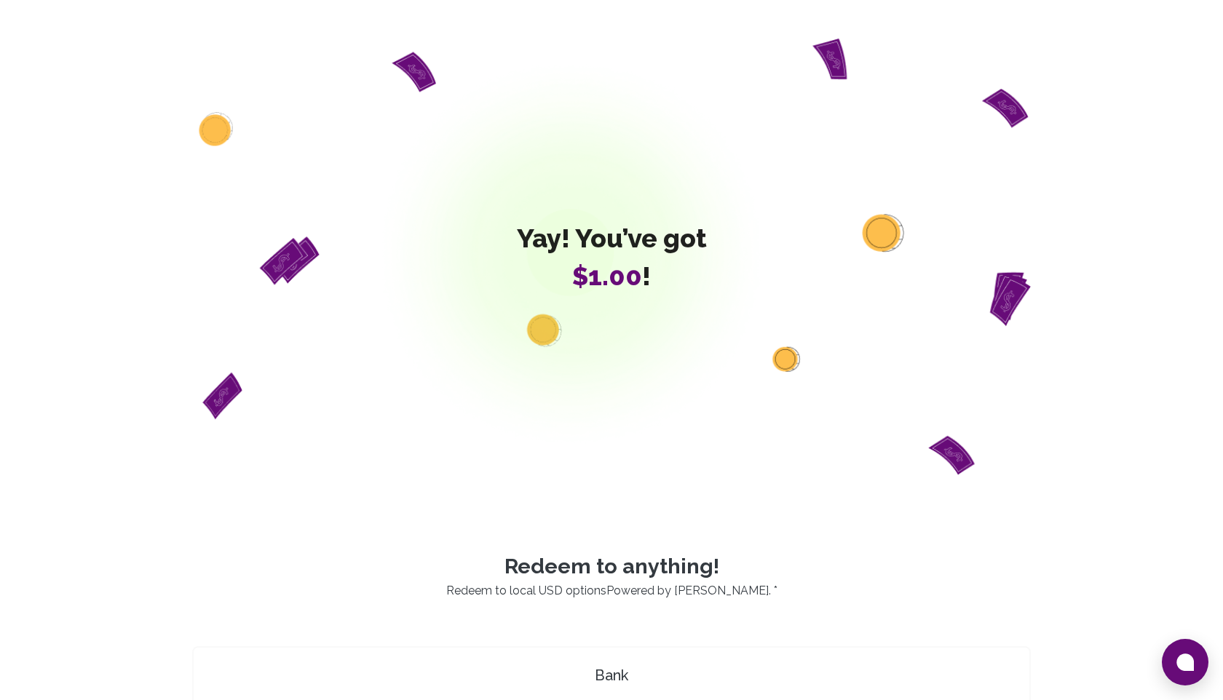
scroll to position [504, 0]
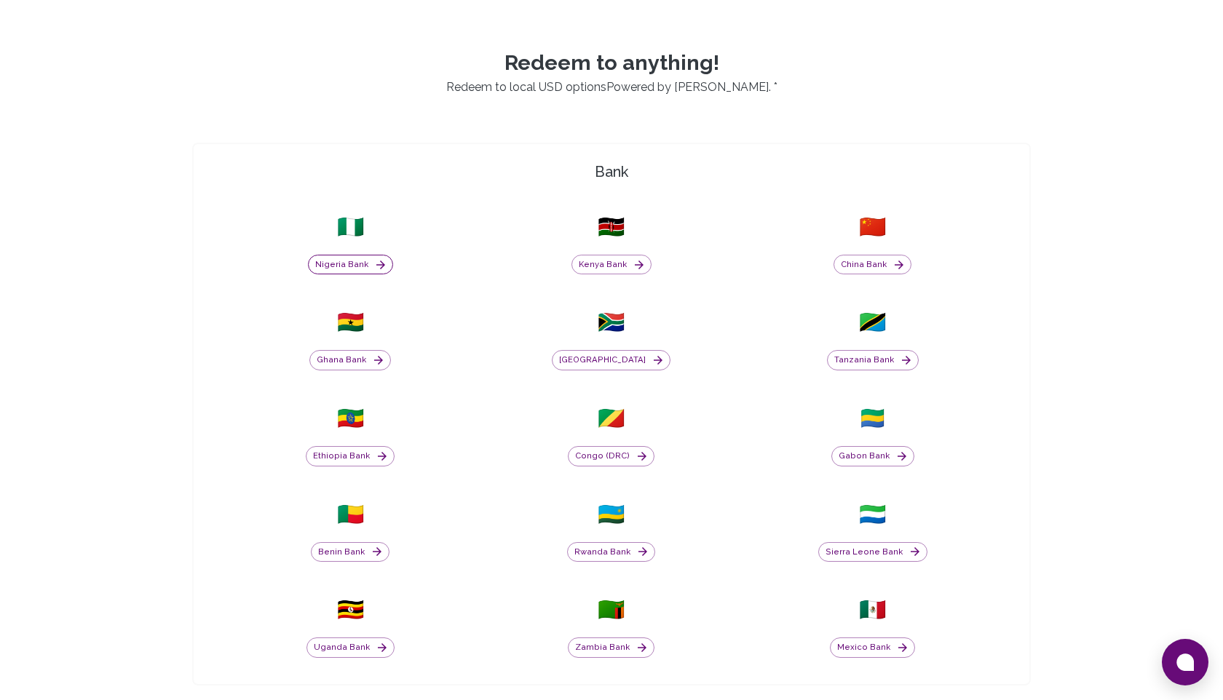
click at [346, 261] on button "Nigeria Bank" at bounding box center [350, 265] width 85 height 20
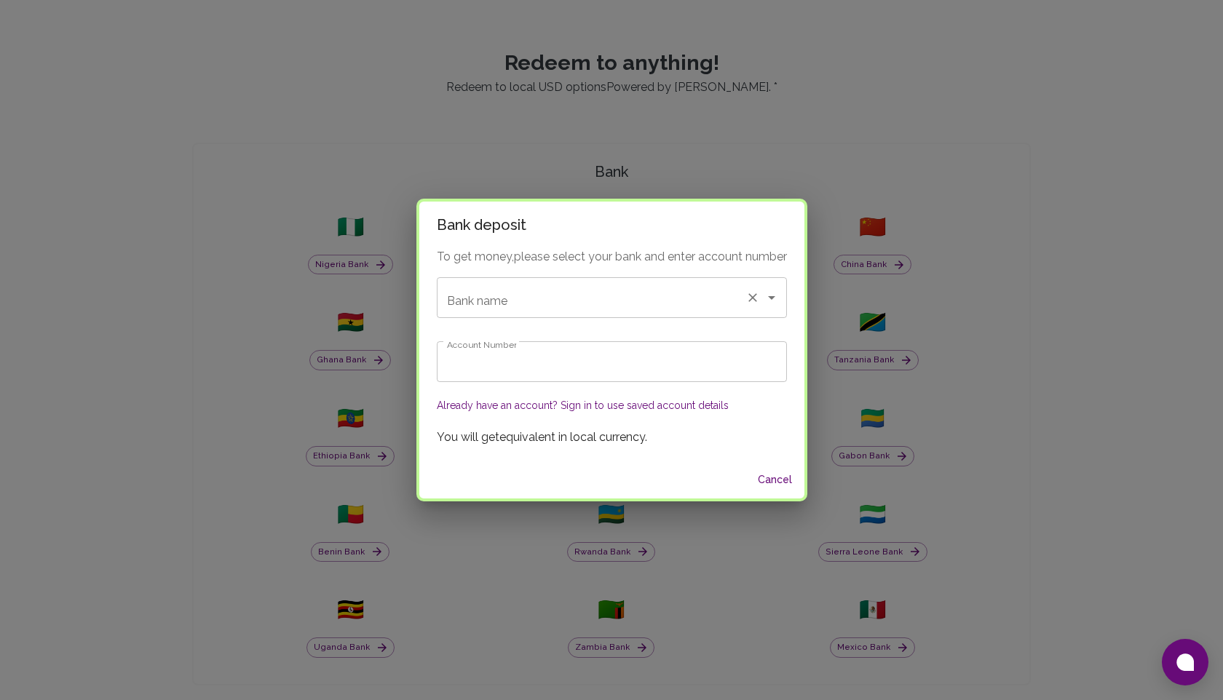
click at [561, 300] on input "Bank name" at bounding box center [591, 298] width 296 height 28
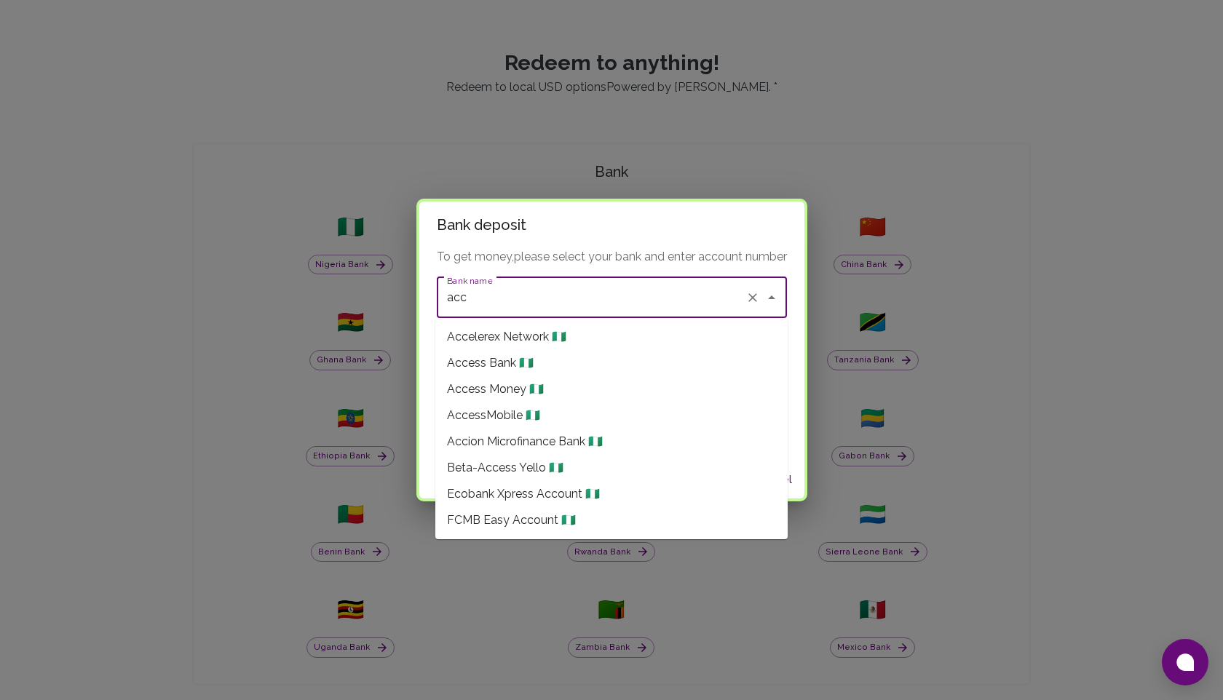
click at [458, 365] on span "Access Bank 🇳🇬" at bounding box center [490, 362] width 87 height 17
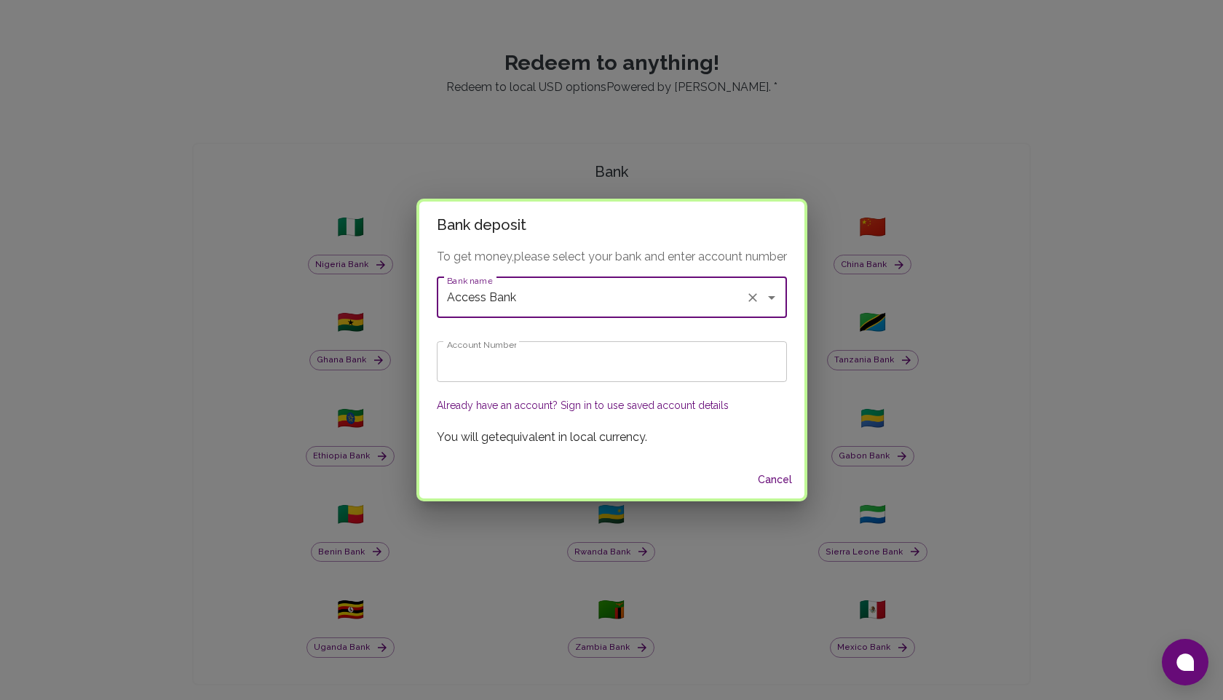
type input "Access Bank"
click at [484, 369] on input "Account Number" at bounding box center [612, 361] width 350 height 41
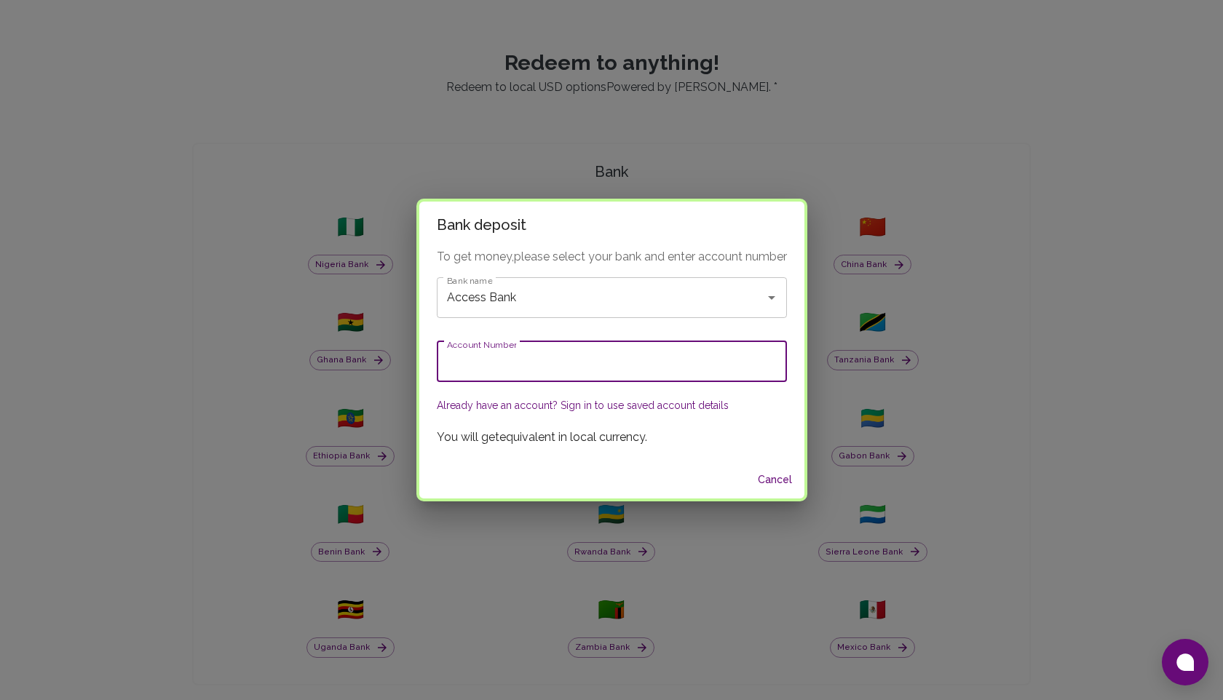
paste input "0690000032"
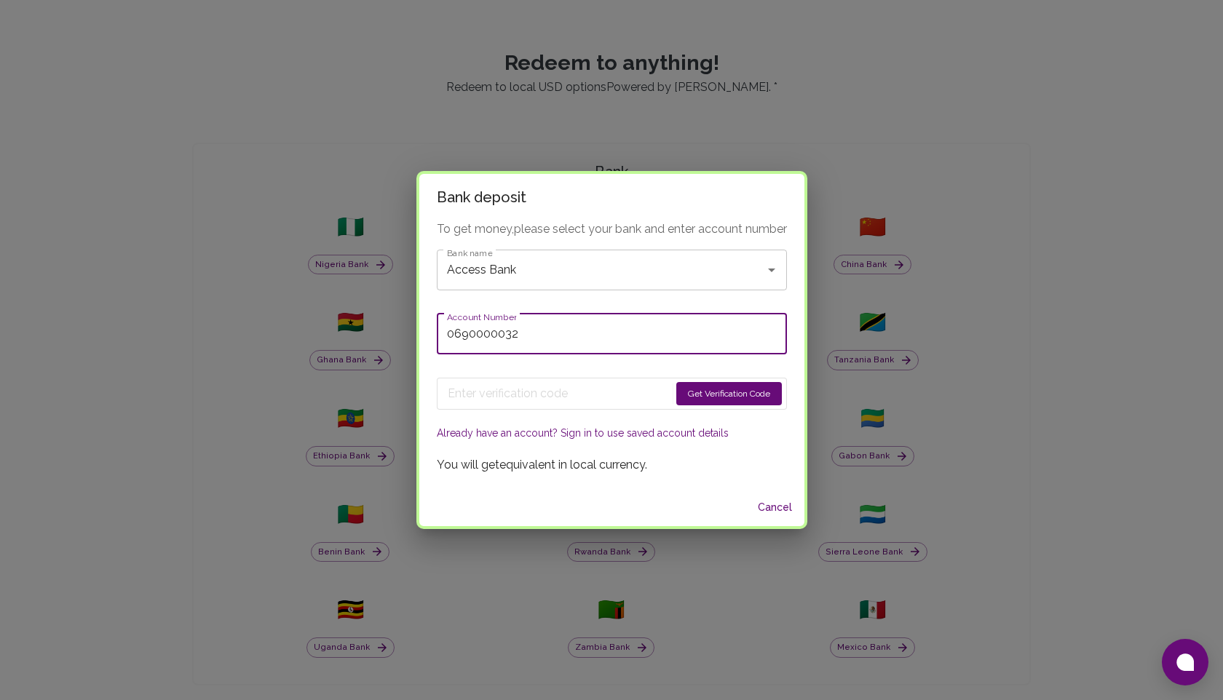
type input "0690000032"
click at [692, 397] on button "Get Verification Code" at bounding box center [729, 393] width 106 height 23
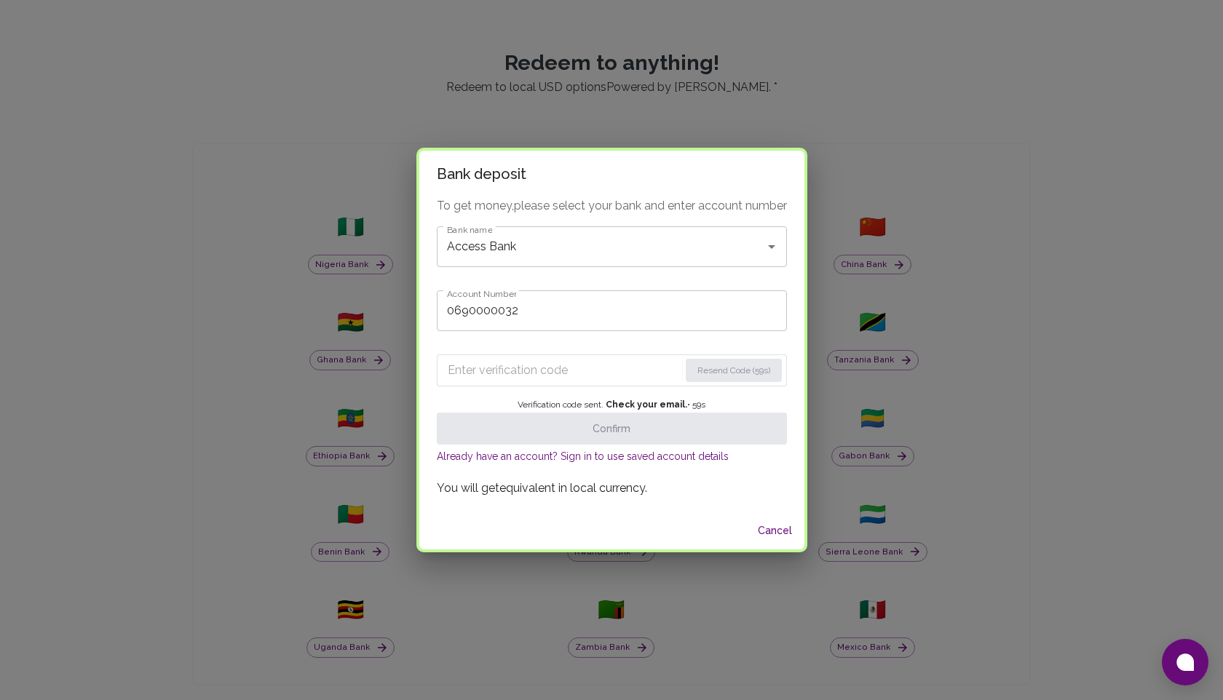
click at [519, 376] on input "Enter verification code" at bounding box center [563, 370] width 231 height 23
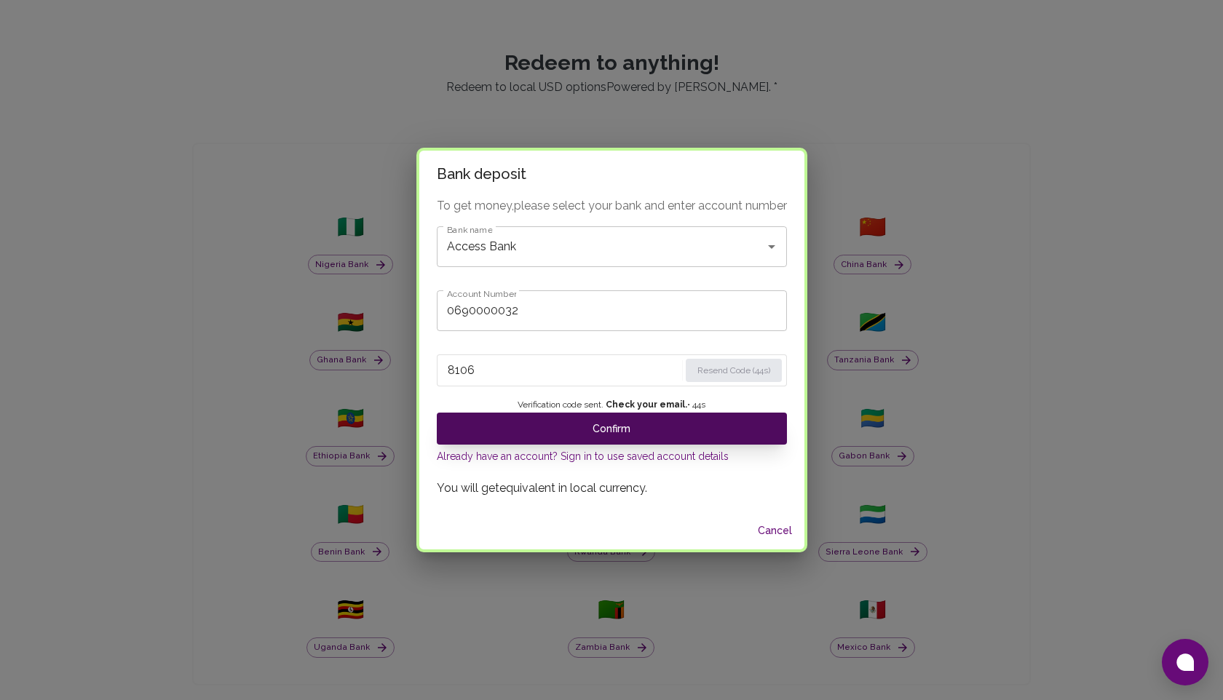
type input "8106"
click at [601, 430] on button "Confirm" at bounding box center [612, 429] width 350 height 32
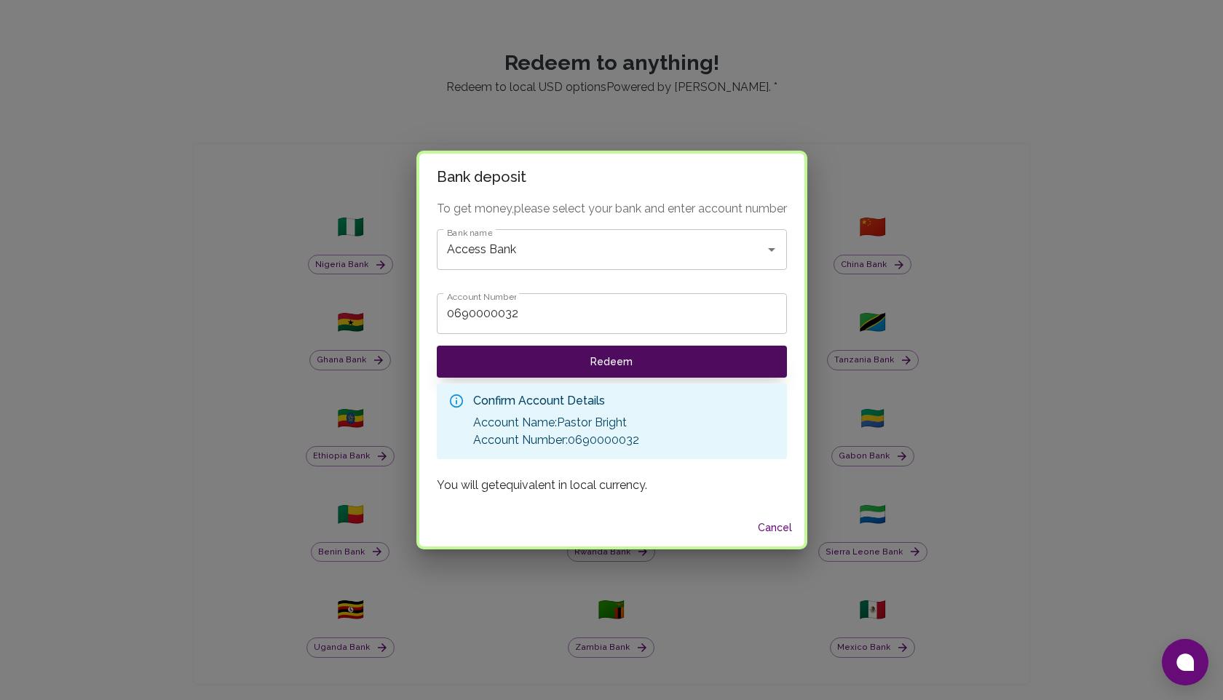
click at [606, 360] on button "Redeem" at bounding box center [612, 362] width 350 height 32
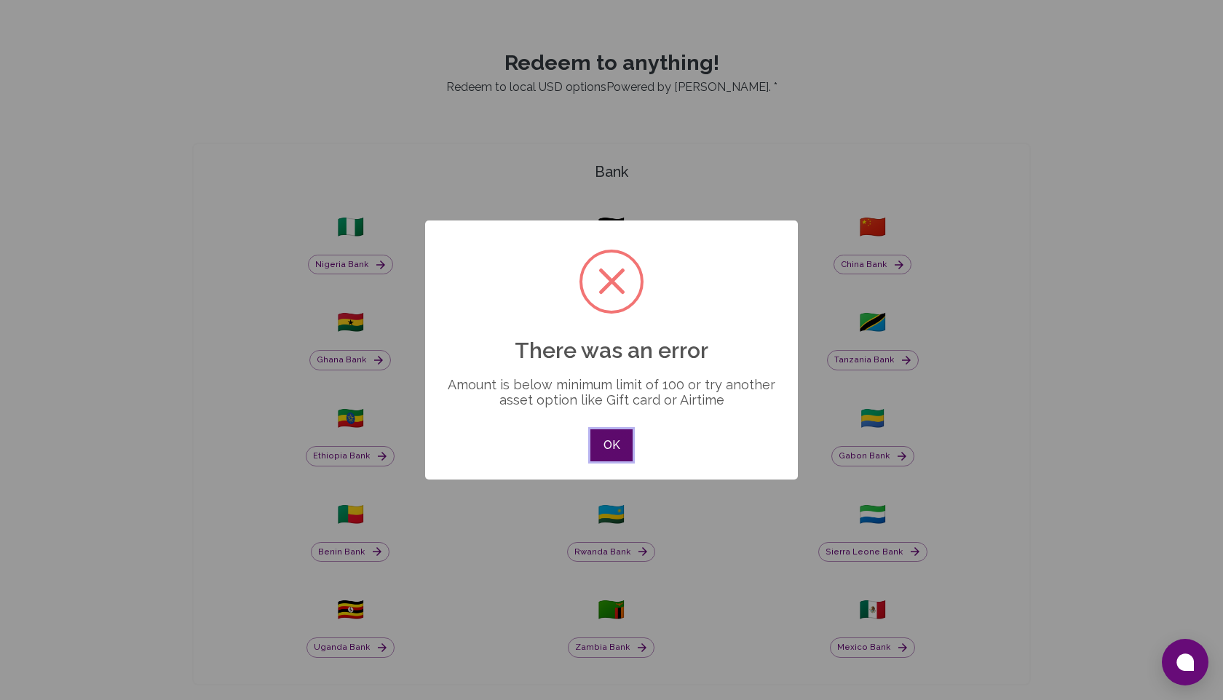
click at [613, 446] on button "OK" at bounding box center [611, 445] width 42 height 32
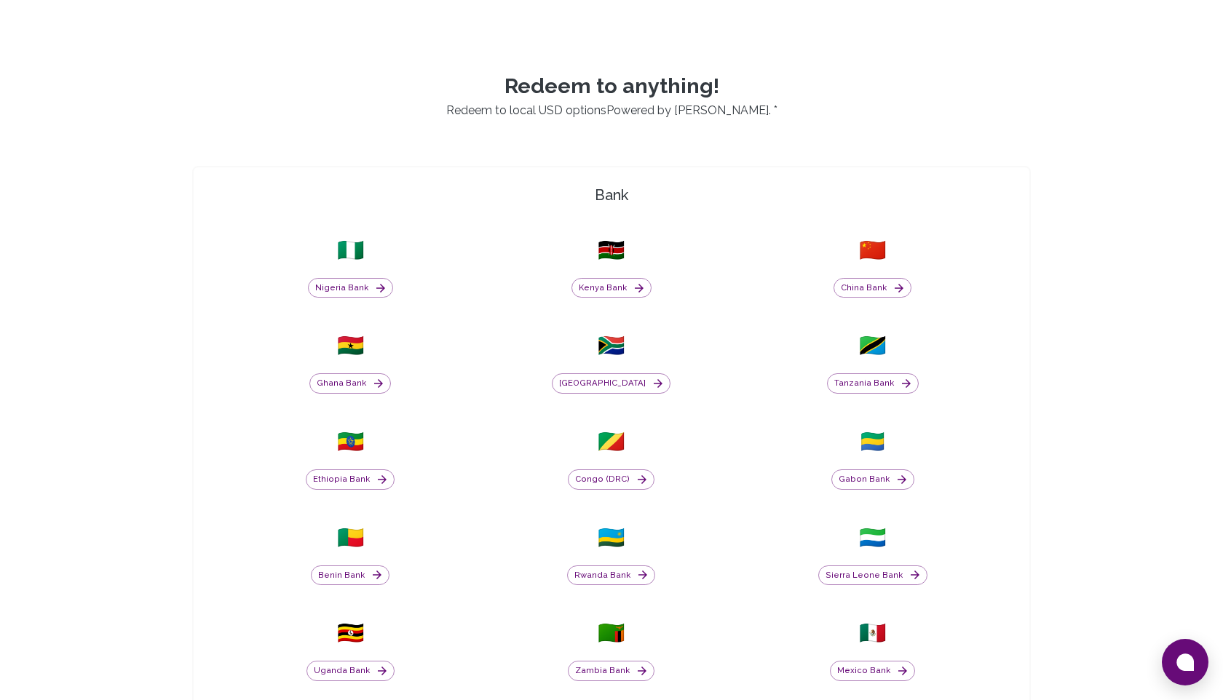
scroll to position [470, 0]
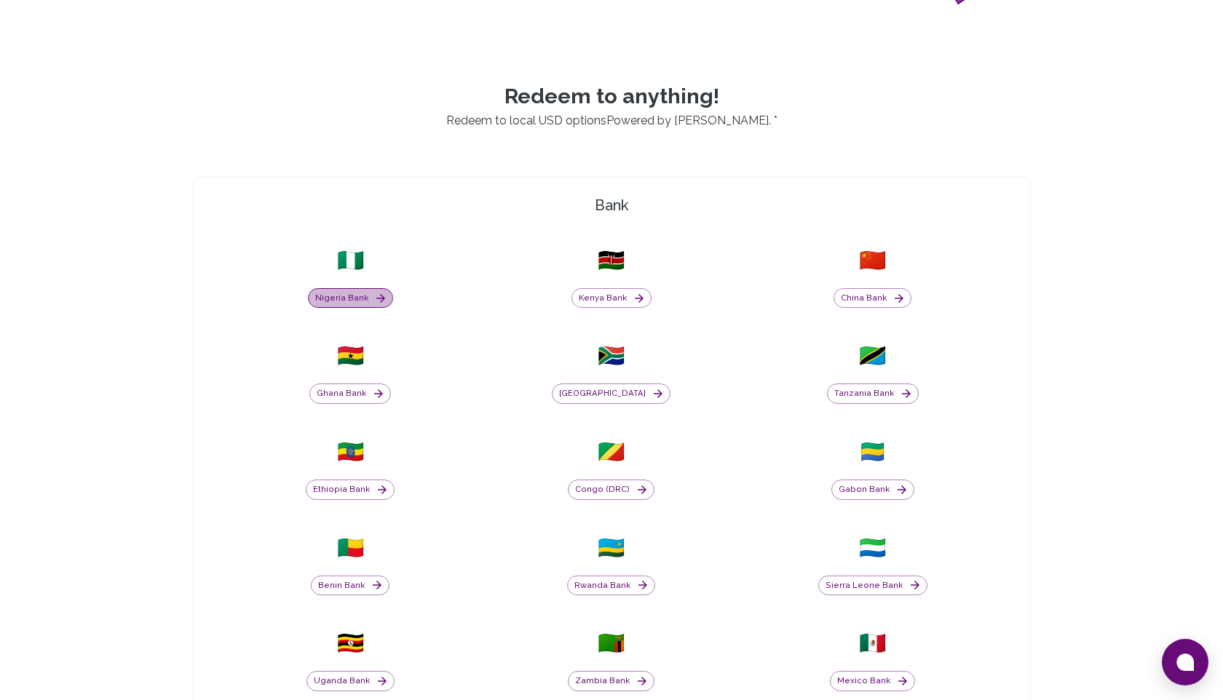
click at [351, 304] on button "Nigeria Bank" at bounding box center [350, 298] width 85 height 20
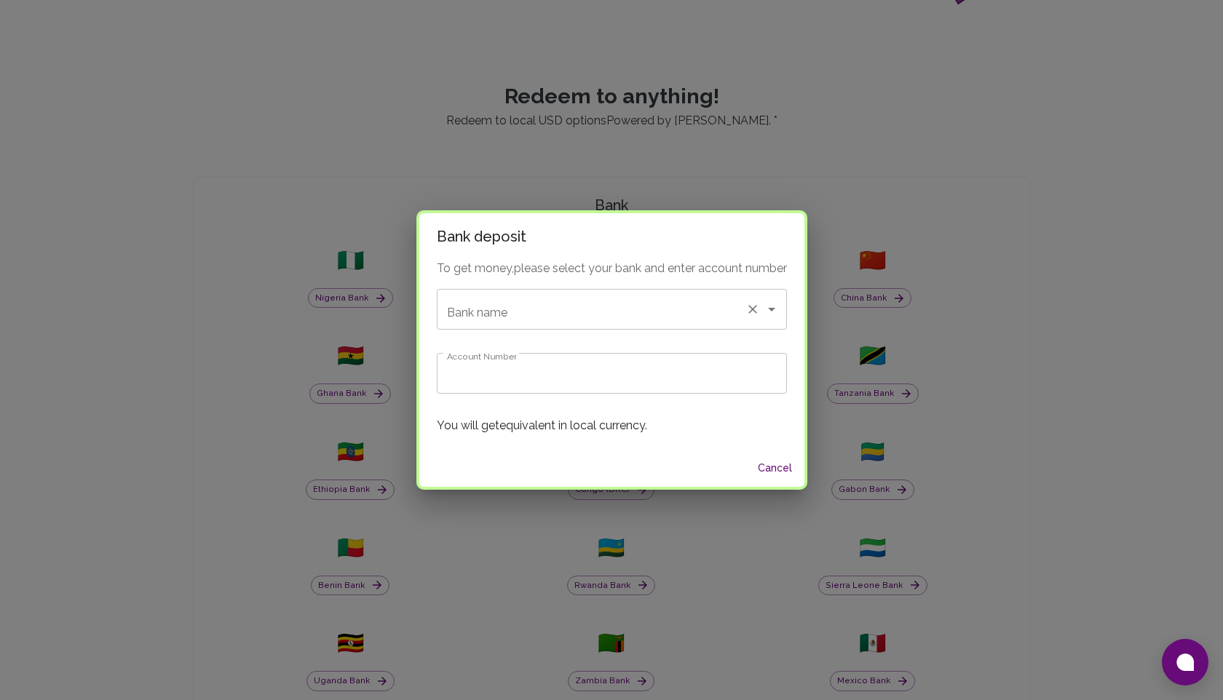
click at [521, 310] on input "Bank name" at bounding box center [591, 309] width 296 height 28
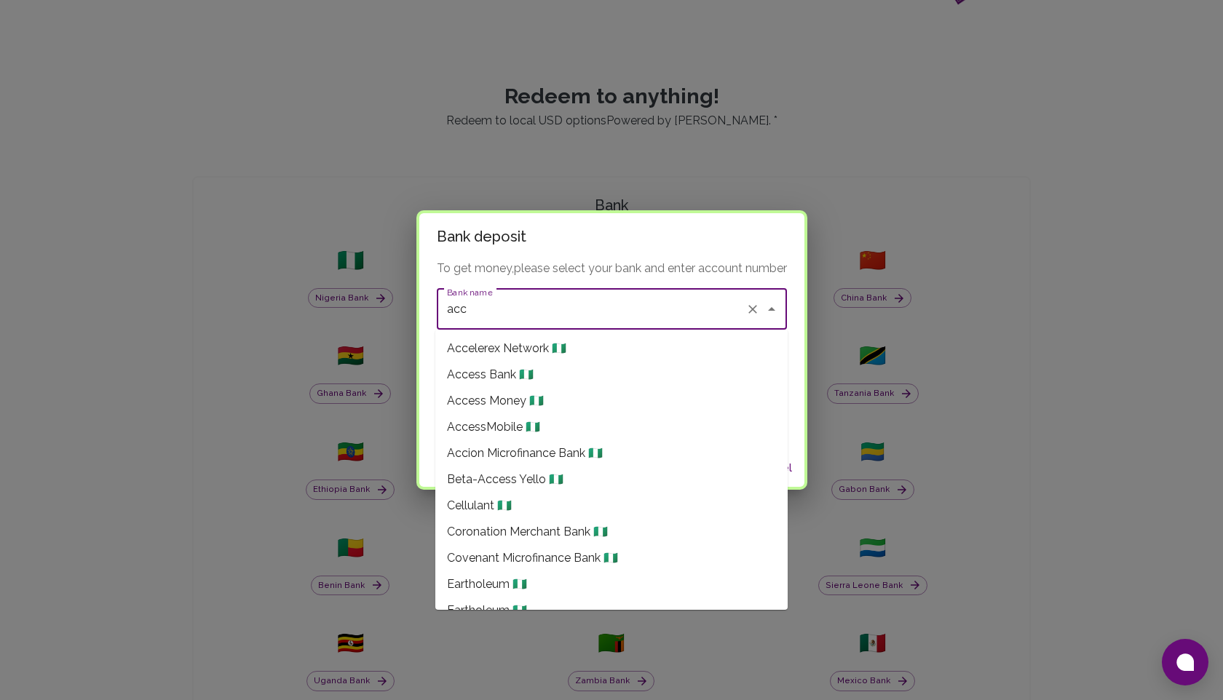
click at [482, 384] on li "Access Bank 🇳🇬" at bounding box center [611, 375] width 352 height 26
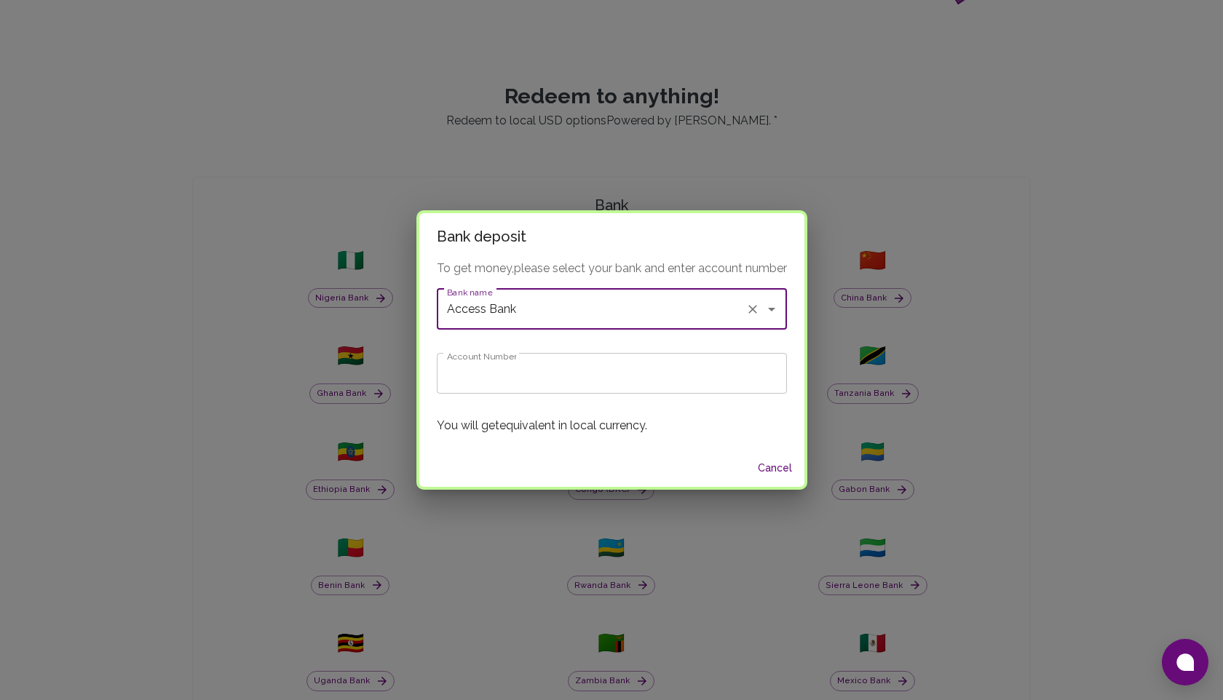
type input "Access Bank"
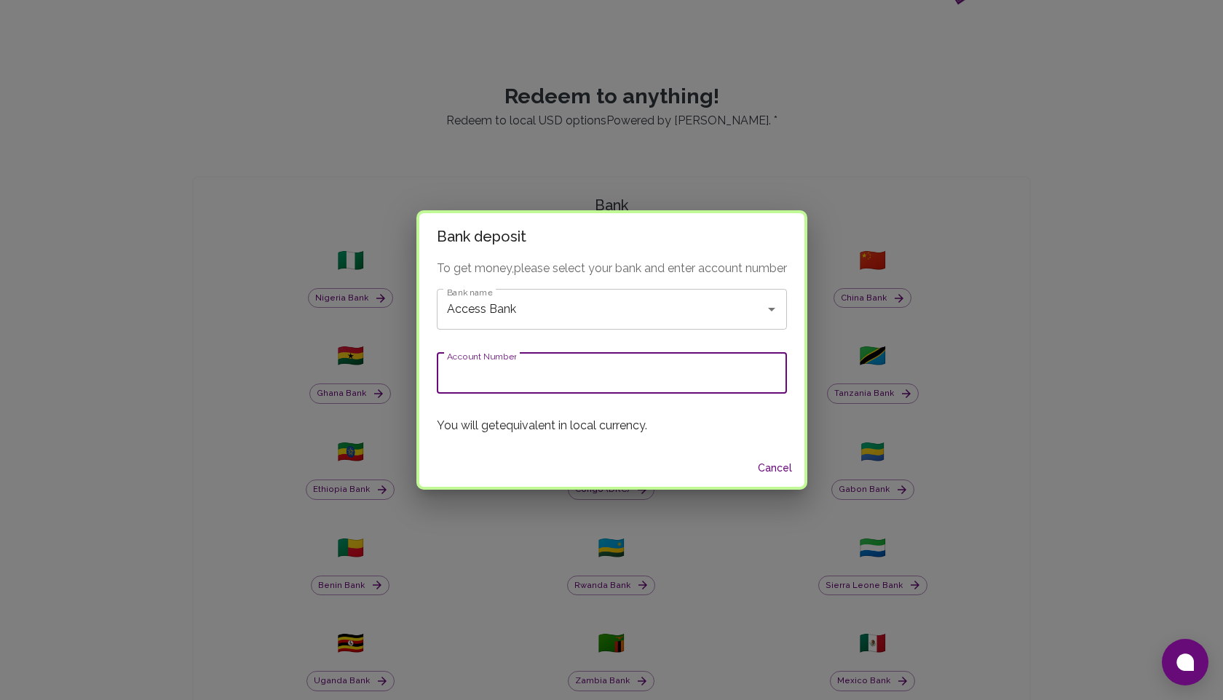
click at [498, 390] on input "Account Number" at bounding box center [612, 373] width 350 height 41
type input "0528695978"
drag, startPoint x: 533, startPoint y: 373, endPoint x: 386, endPoint y: 371, distance: 147.8
click at [386, 372] on div "Bank deposit To get money, please select your bank and enter account number Ban…" at bounding box center [611, 350] width 1223 height 700
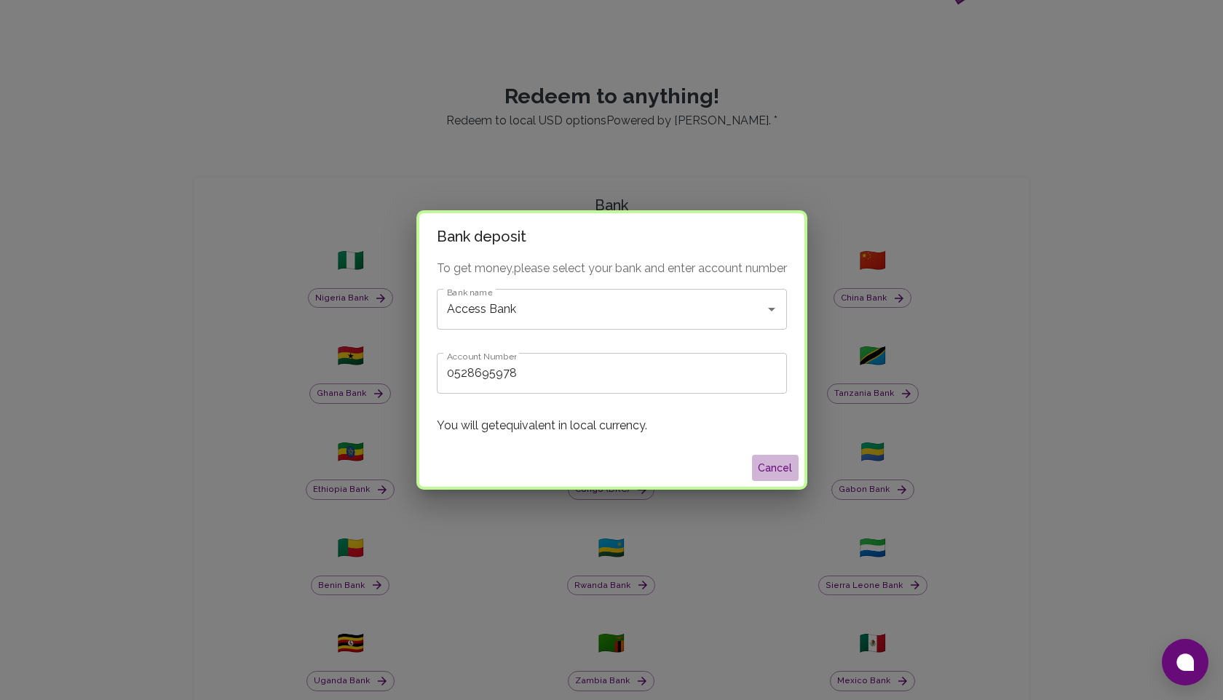
click at [775, 469] on button "Cancel" at bounding box center [775, 468] width 47 height 27
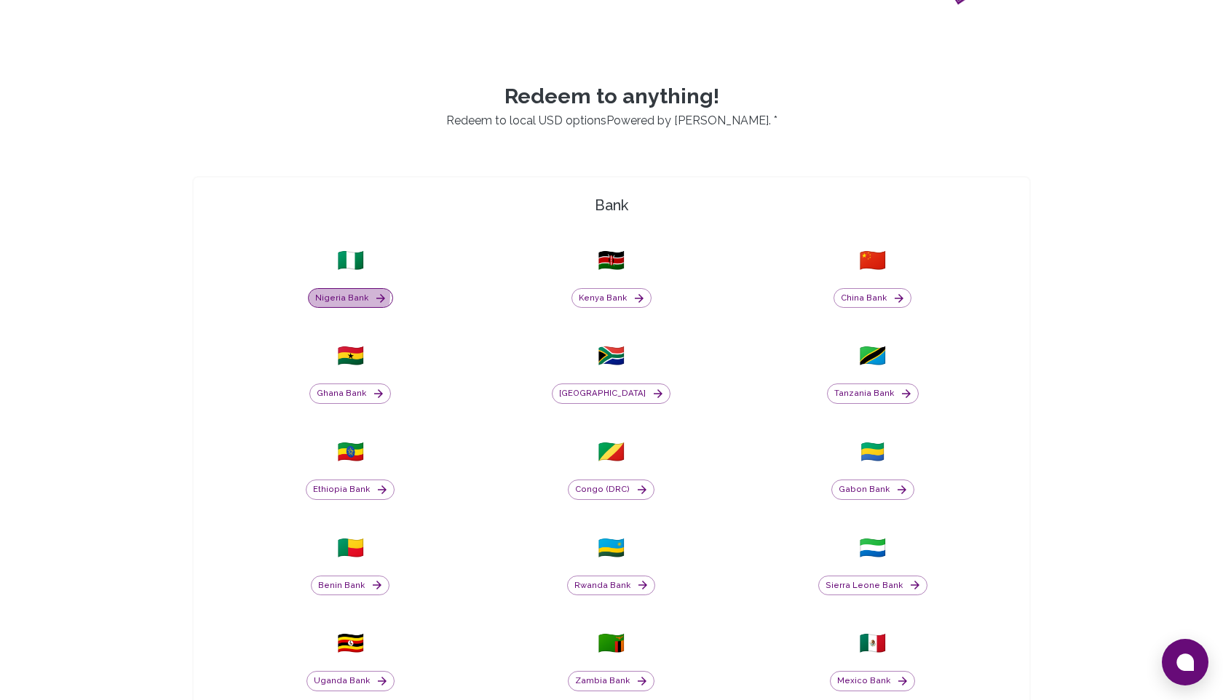
click at [347, 296] on button "Nigeria Bank" at bounding box center [350, 298] width 85 height 20
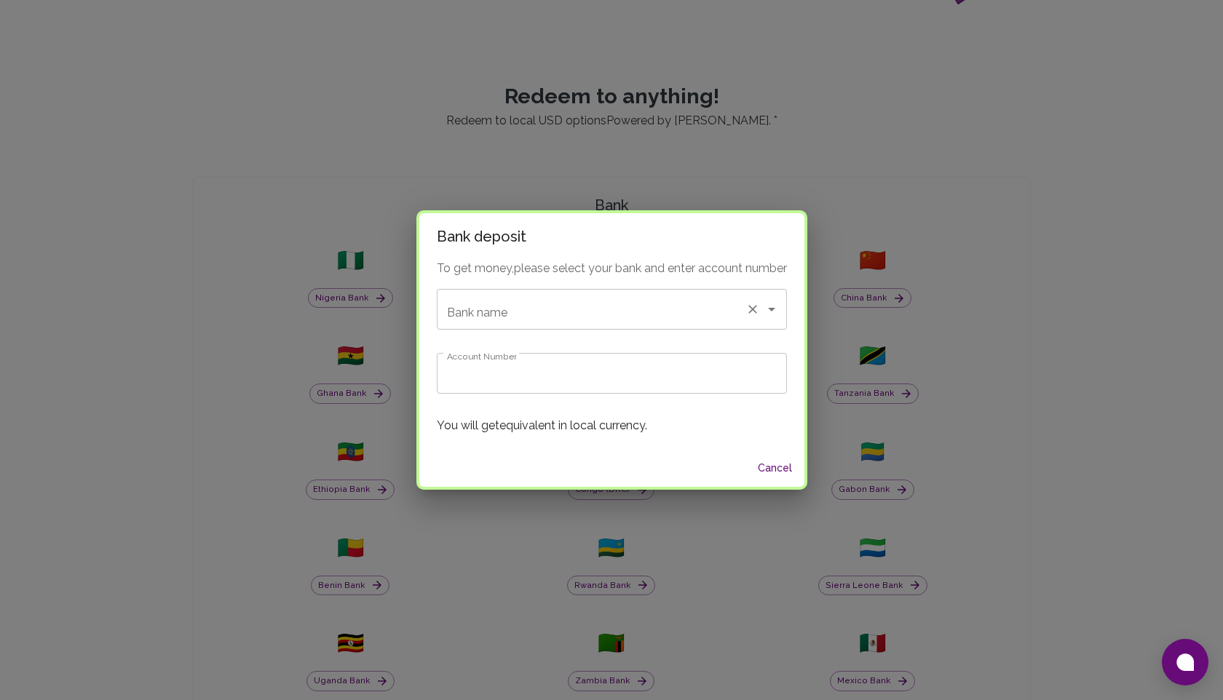
click at [491, 314] on div "Bank name Bank name" at bounding box center [612, 309] width 350 height 41
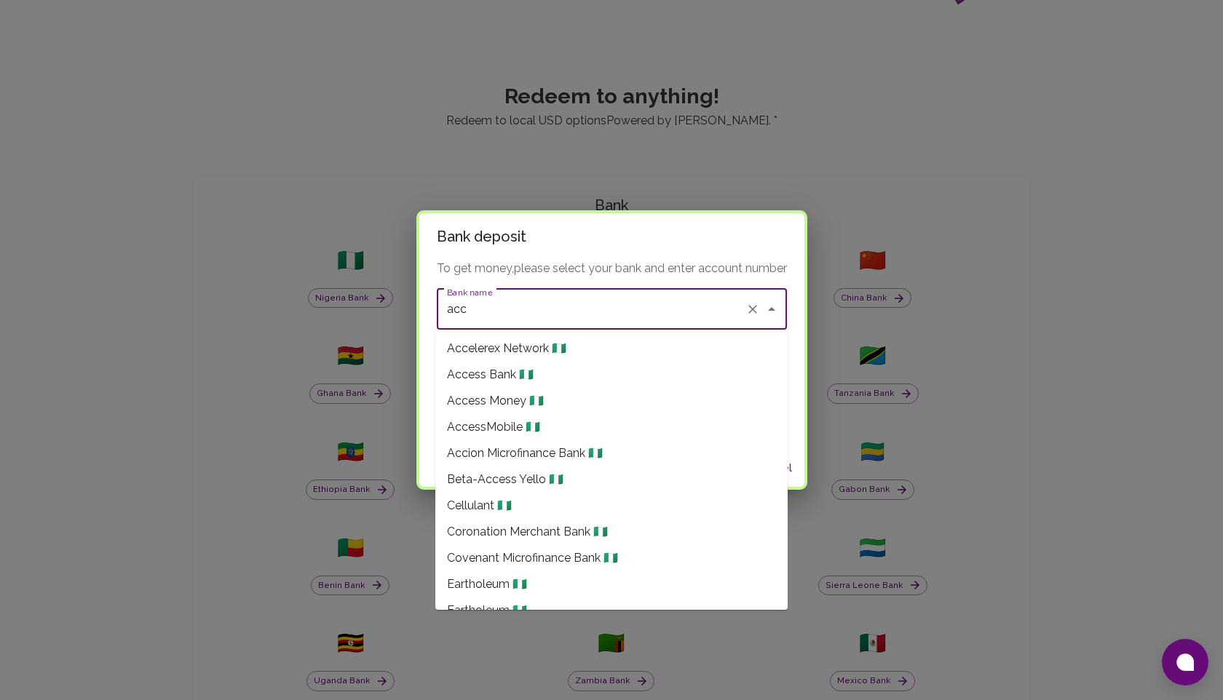
click at [488, 376] on span "Access Bank 🇳🇬" at bounding box center [490, 374] width 87 height 17
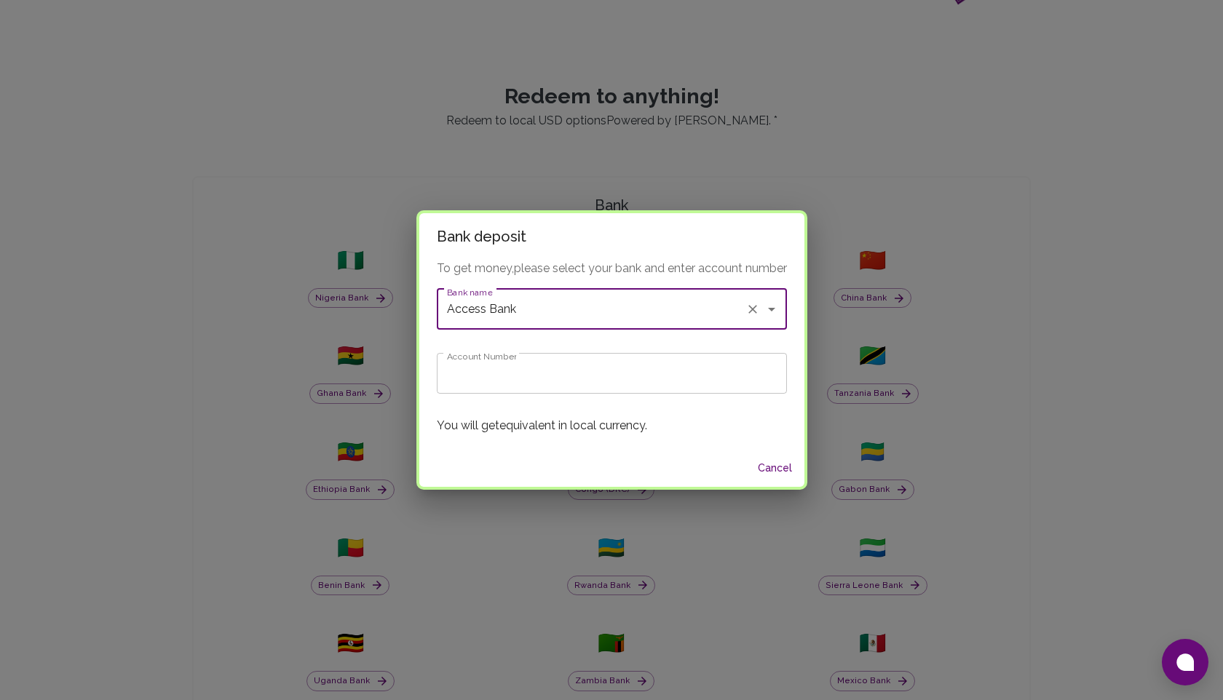
type input "Access Bank"
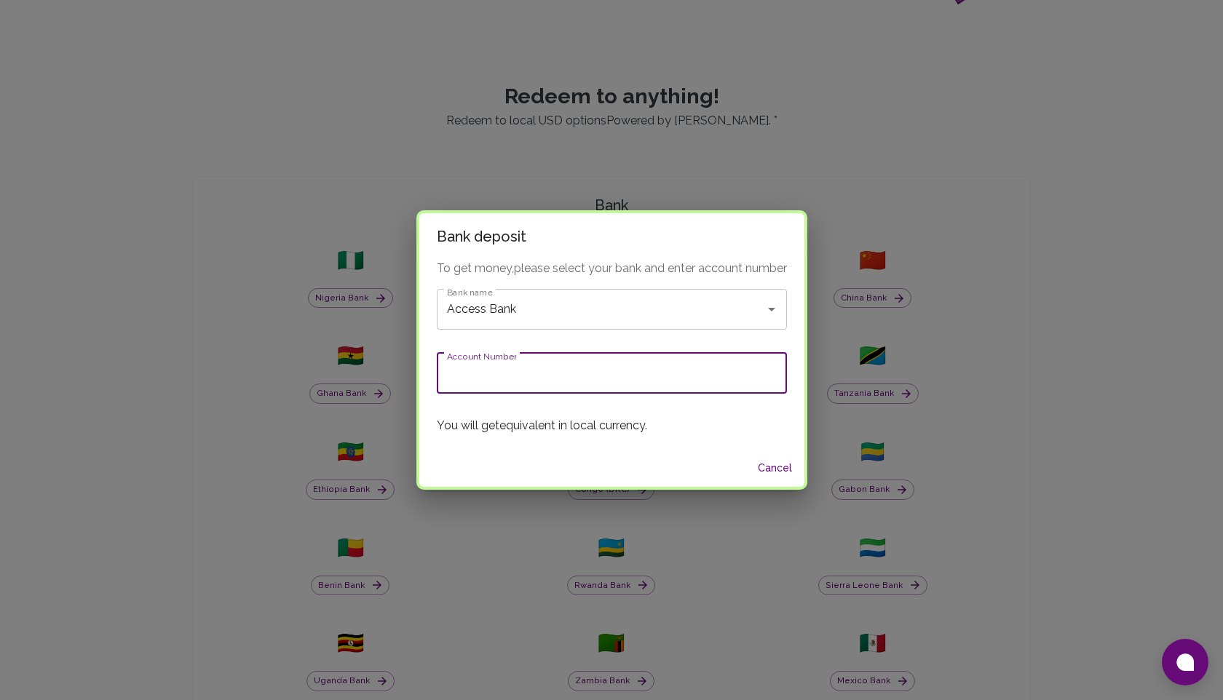
click at [487, 376] on input "Account Number" at bounding box center [612, 373] width 350 height 41
paste input "0690000032"
type input "0690000032"
click at [581, 405] on div "To get money, please select your bank and enter account number Bank name Access…" at bounding box center [611, 354] width 385 height 189
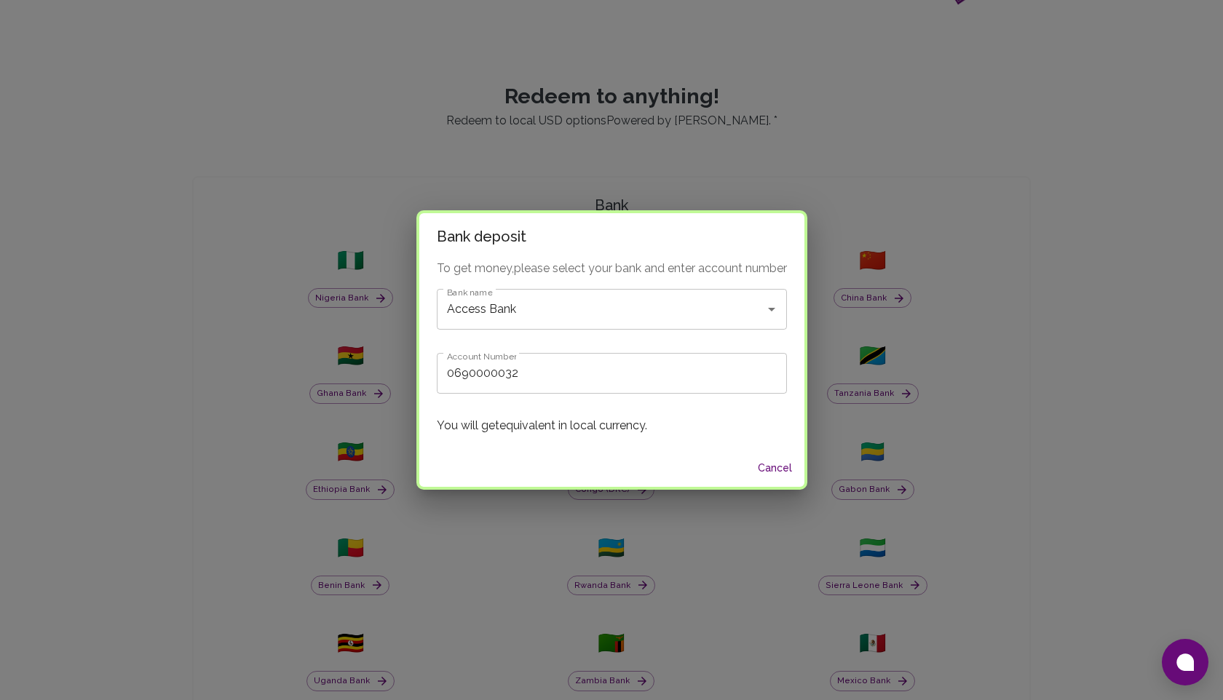
click at [539, 418] on p "You will get equivalent in local currency." at bounding box center [612, 425] width 350 height 17
click at [769, 466] on button "Cancel" at bounding box center [775, 468] width 47 height 27
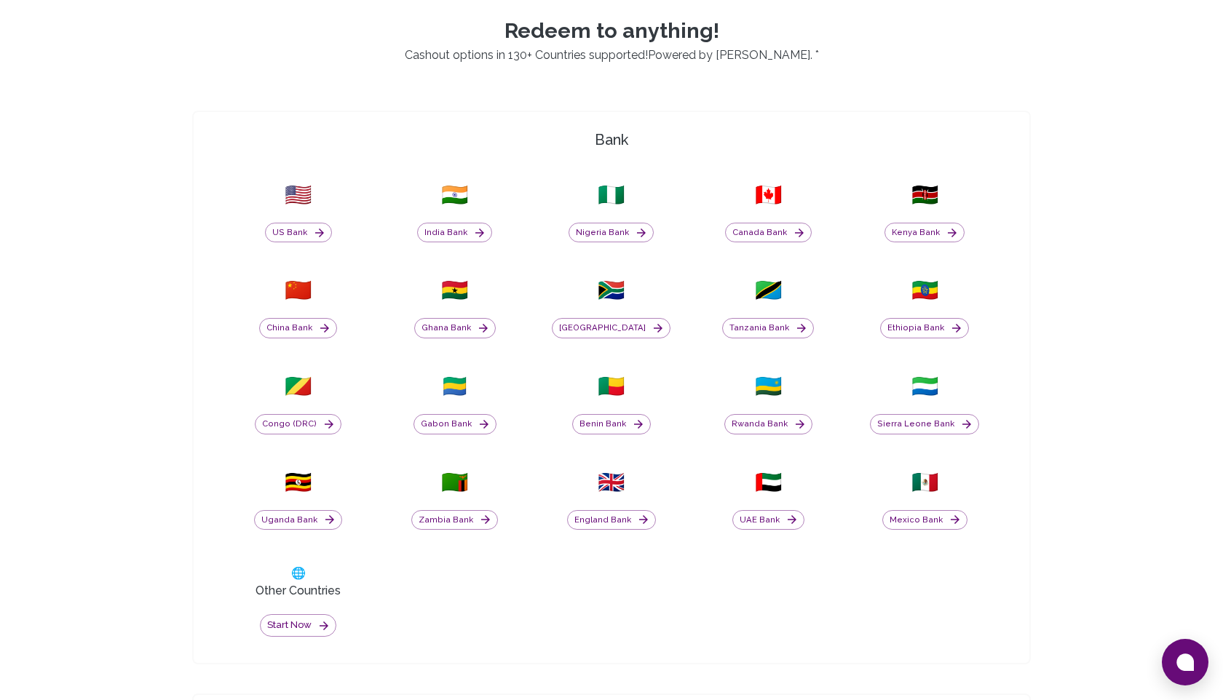
scroll to position [588, 0]
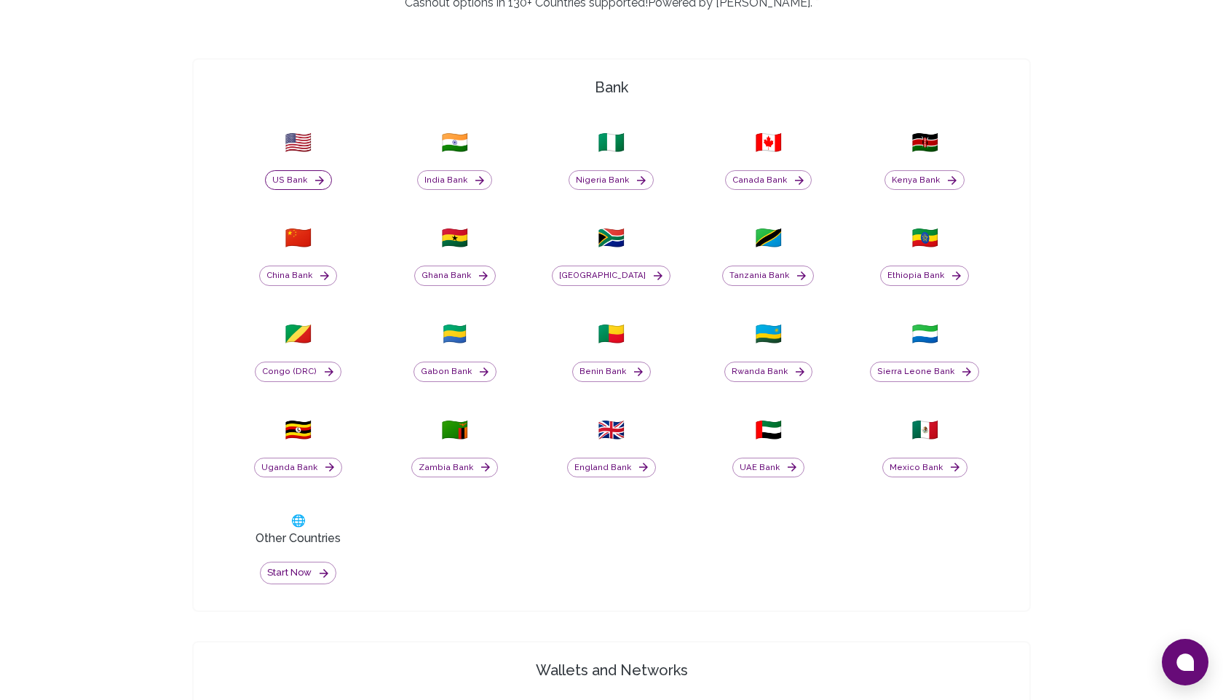
click at [300, 180] on button "US Bank" at bounding box center [298, 180] width 67 height 20
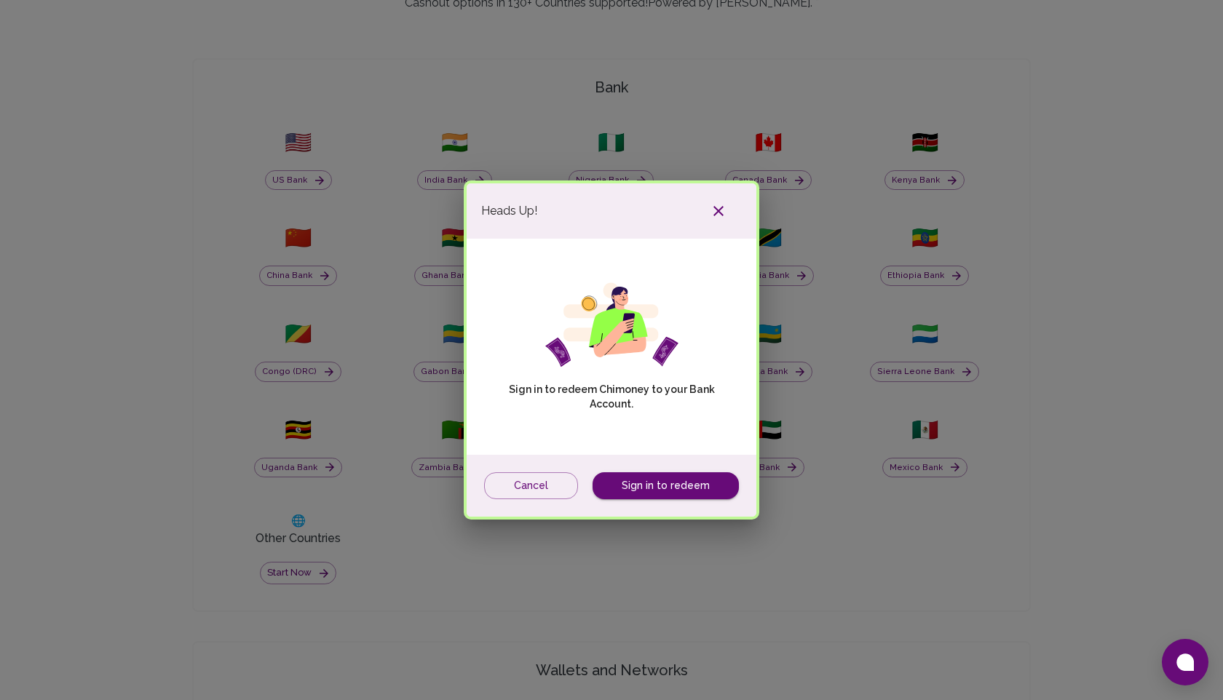
click at [718, 207] on icon "button" at bounding box center [718, 211] width 10 height 10
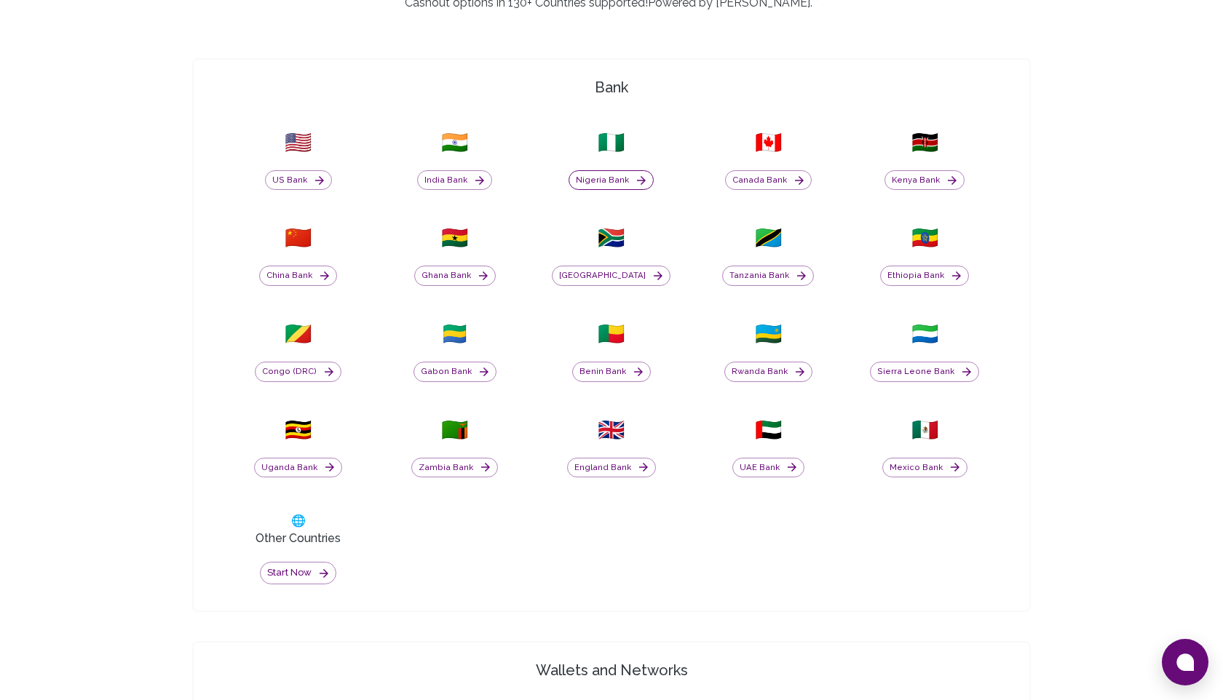
click at [611, 181] on button "Nigeria Bank" at bounding box center [610, 180] width 85 height 20
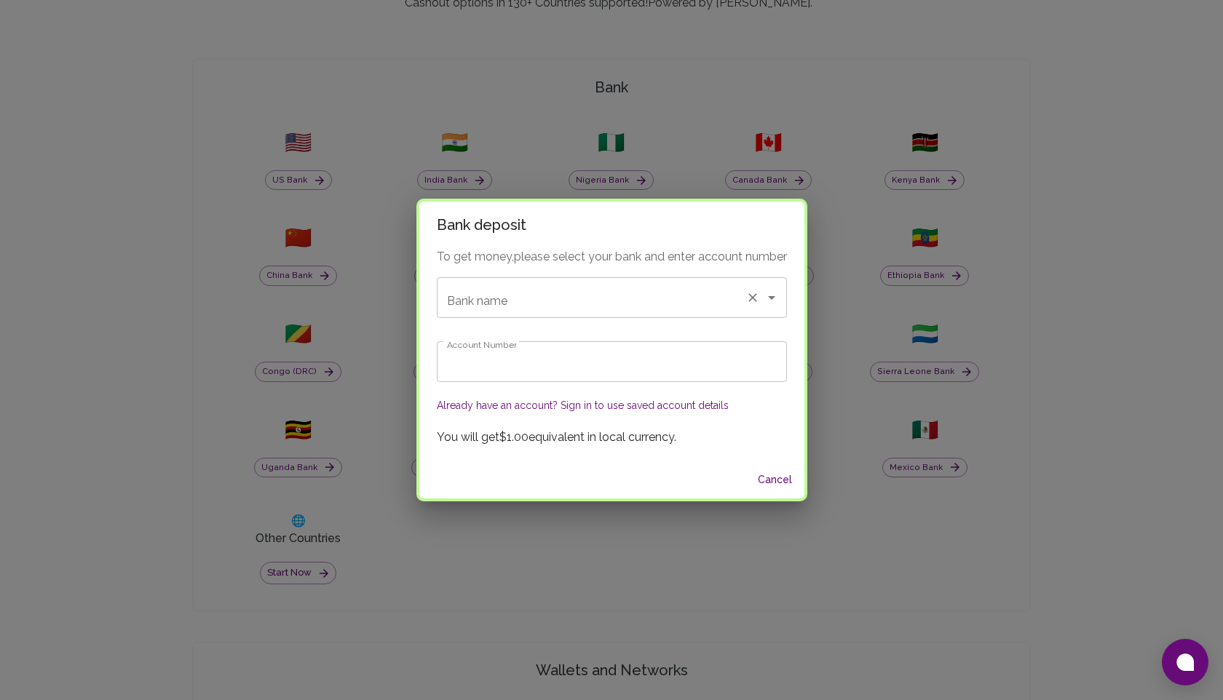
click at [539, 306] on input "Bank name" at bounding box center [591, 298] width 296 height 28
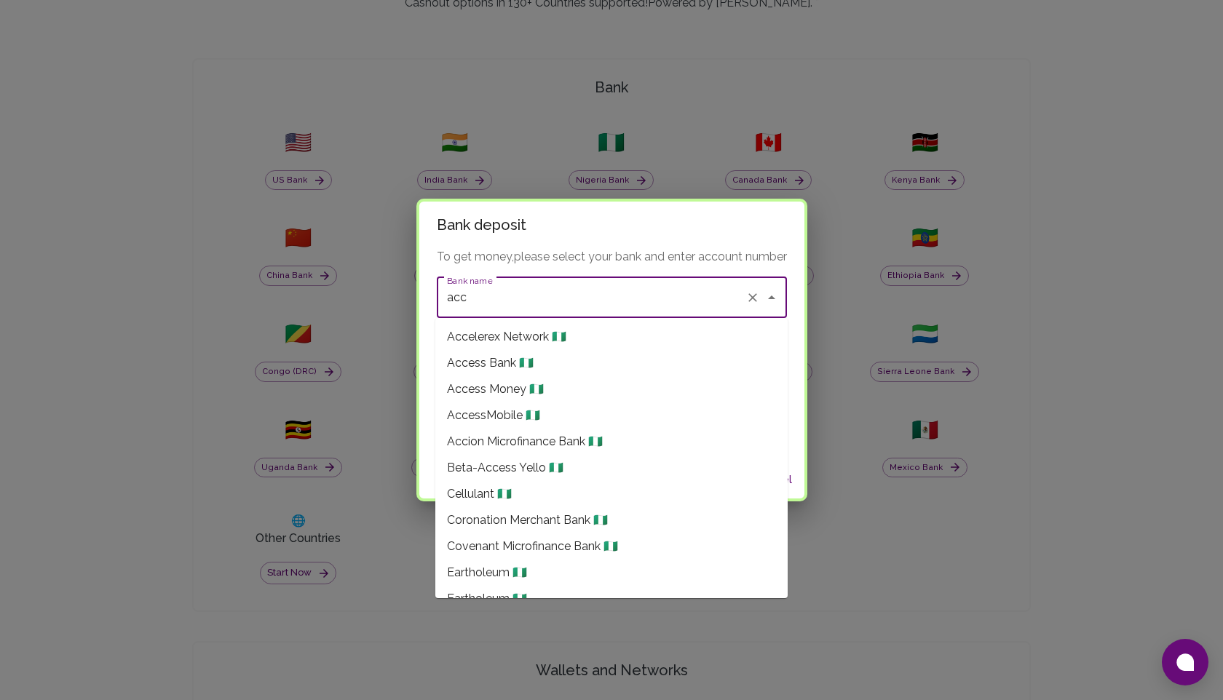
click at [493, 368] on span "Access Bank 🇳🇬" at bounding box center [490, 362] width 87 height 17
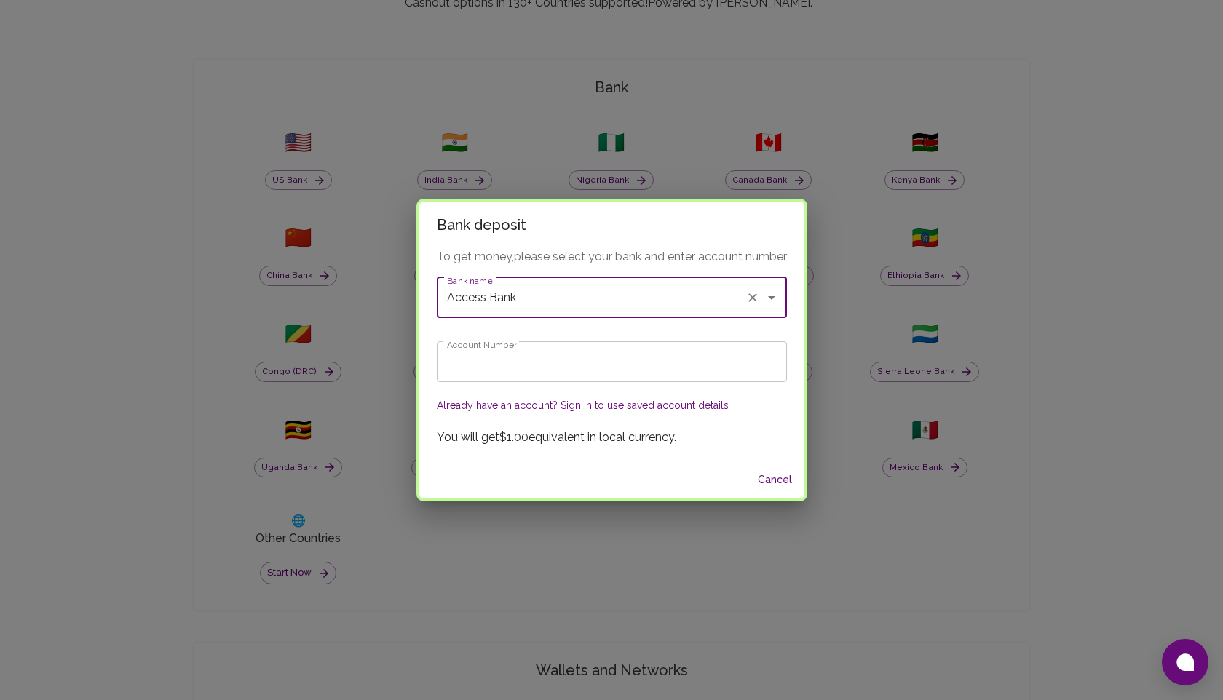
type input "Access Bank"
click at [496, 364] on input "Account Number" at bounding box center [612, 361] width 350 height 41
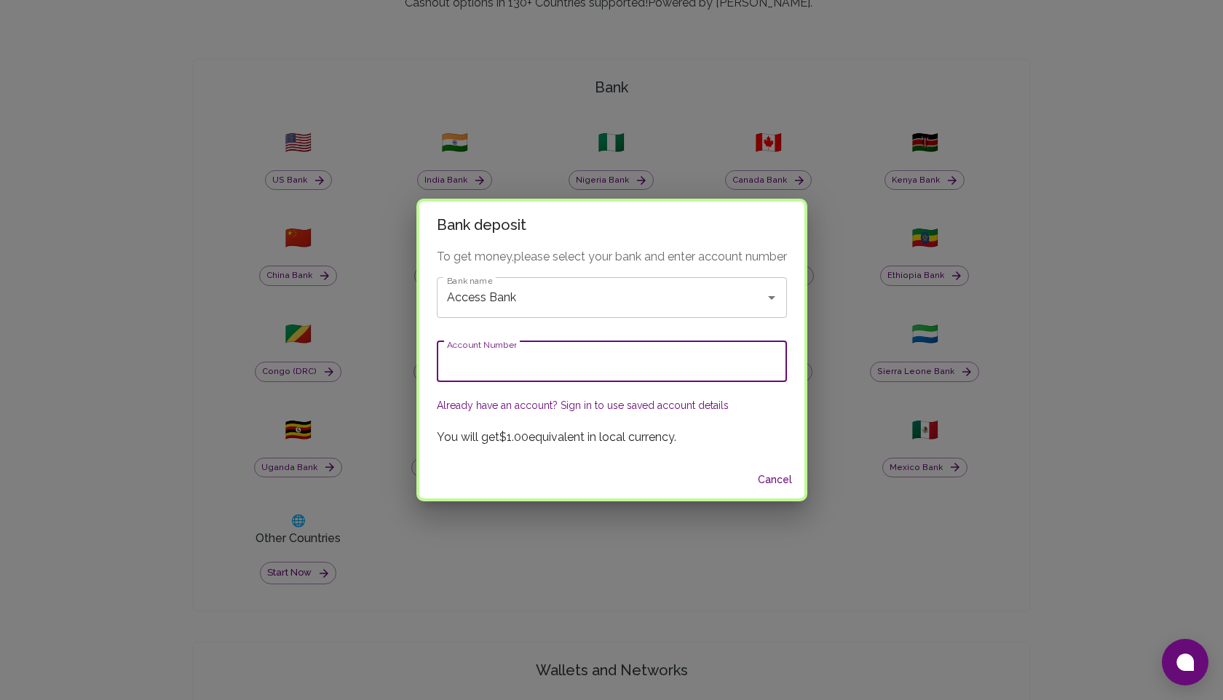
paste input "0690000032"
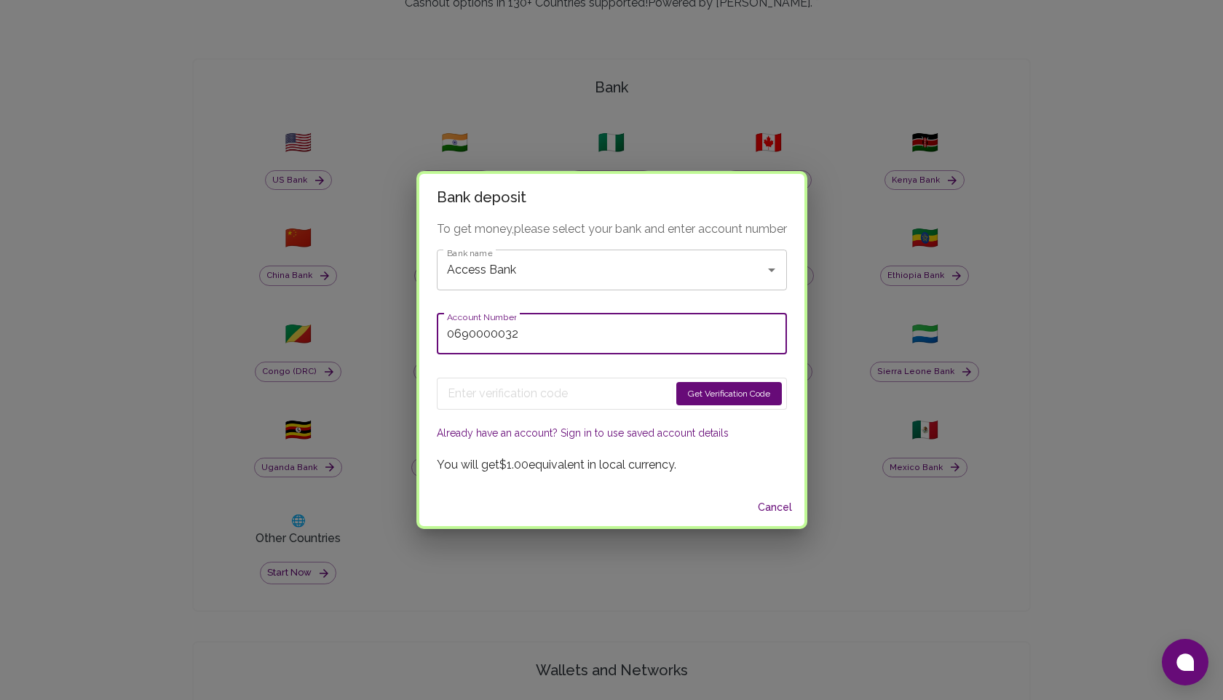
type input "0690000032"
click at [703, 389] on button "Get Verification Code" at bounding box center [729, 393] width 106 height 23
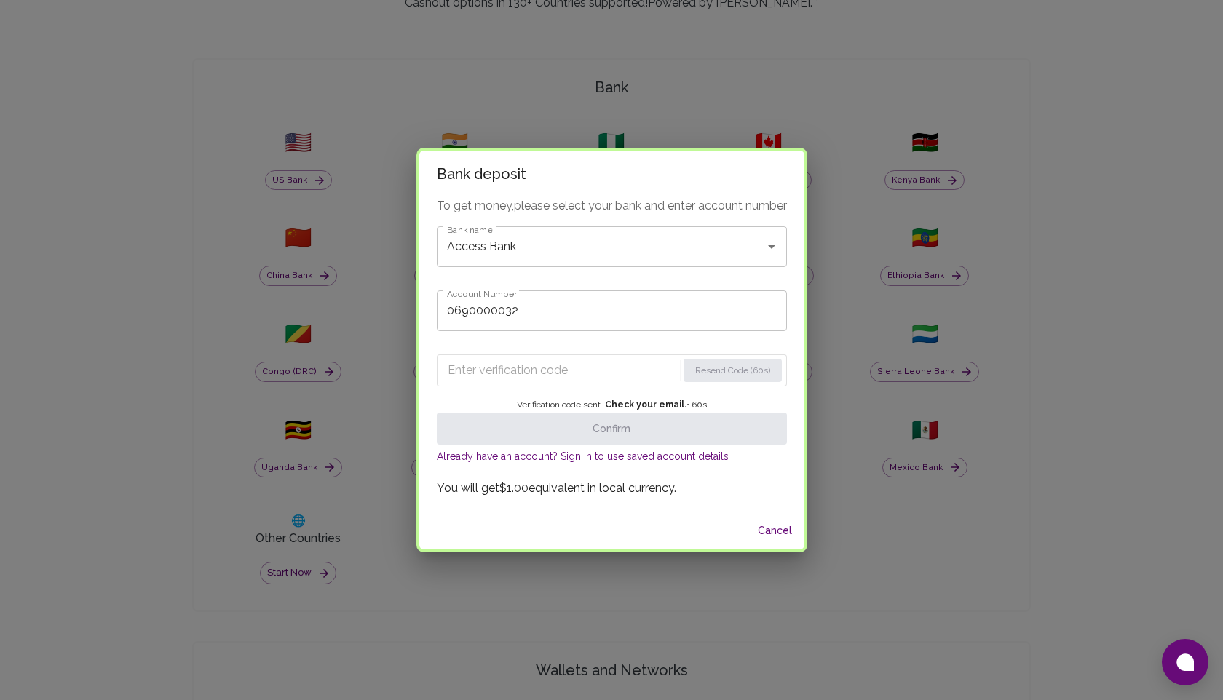
click at [529, 368] on input "Enter verification code" at bounding box center [562, 370] width 229 height 23
click at [529, 368] on input "Enter verification code" at bounding box center [563, 370] width 231 height 23
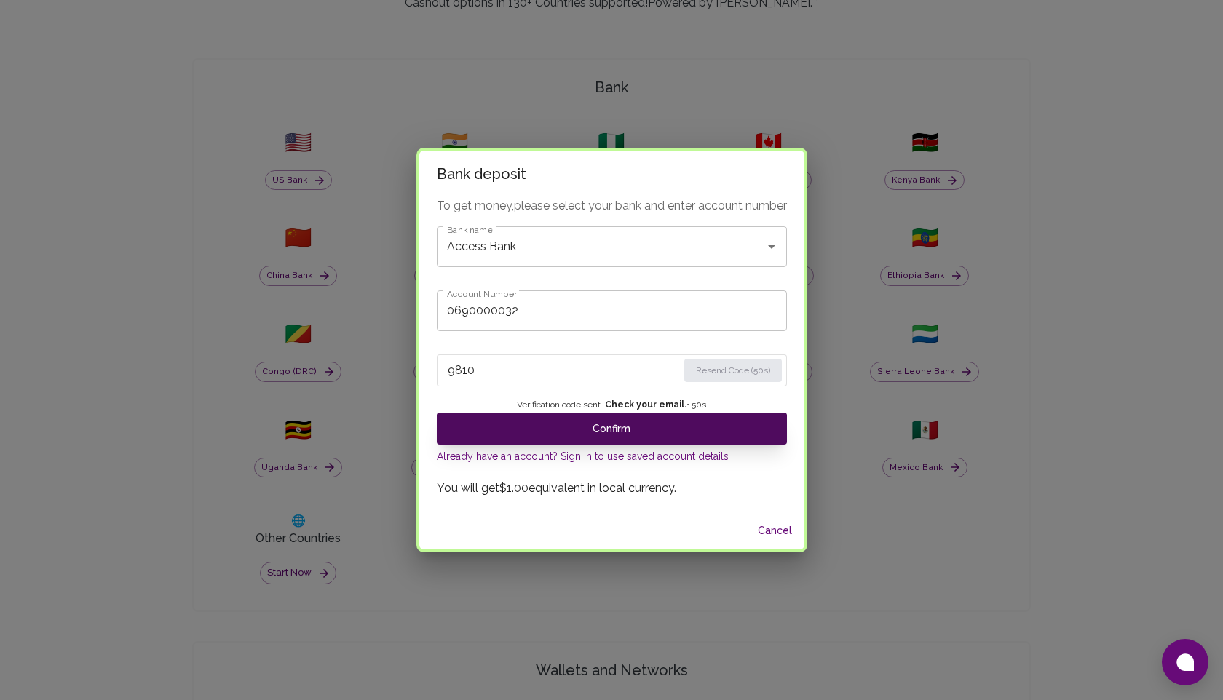
type input "9810"
click at [622, 435] on button "Confirm" at bounding box center [612, 429] width 350 height 32
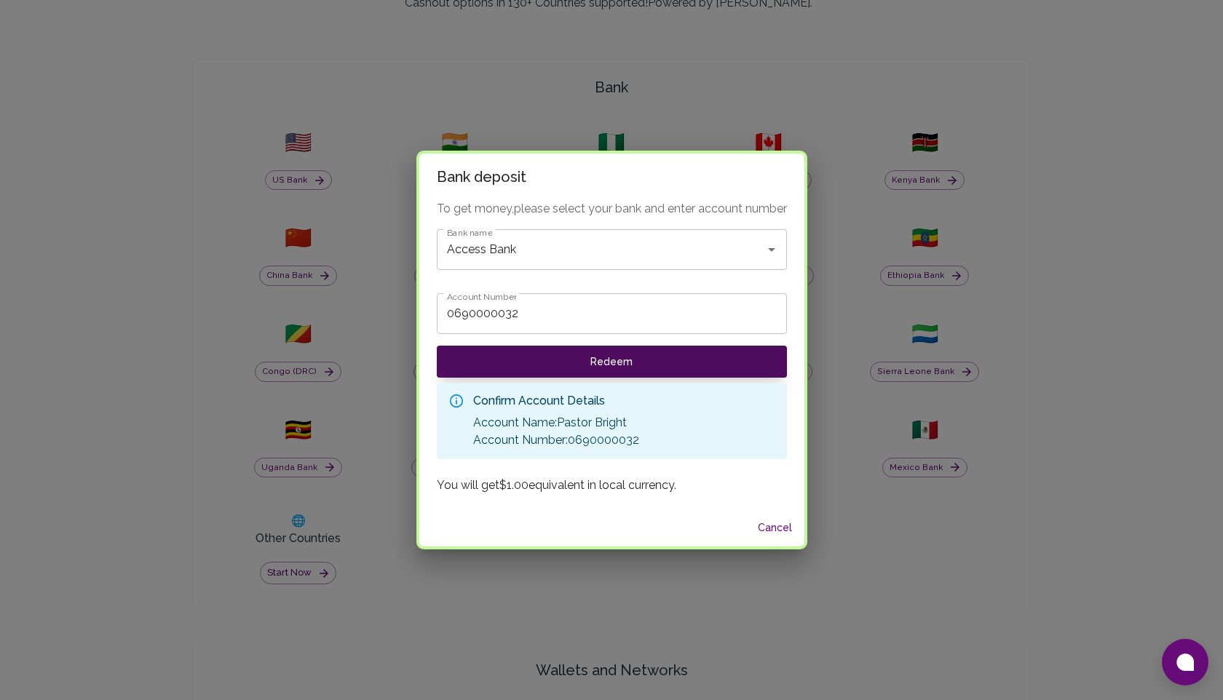
click at [606, 359] on button "Redeem" at bounding box center [612, 362] width 350 height 32
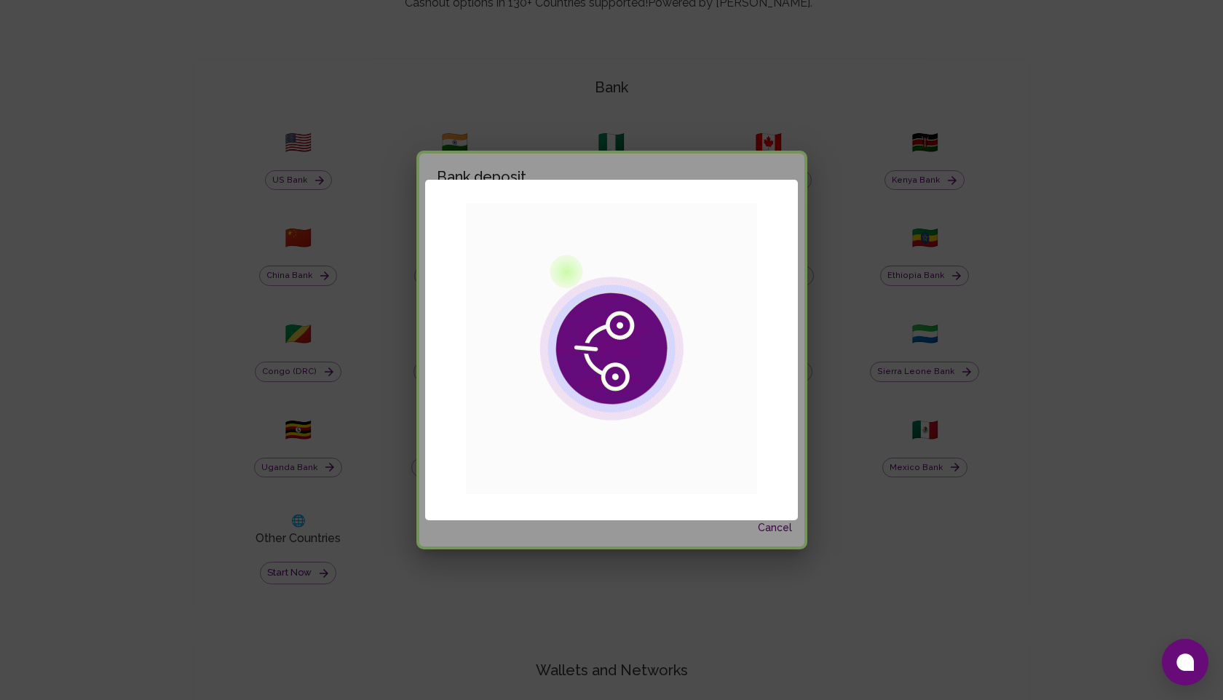
scroll to position [0, 0]
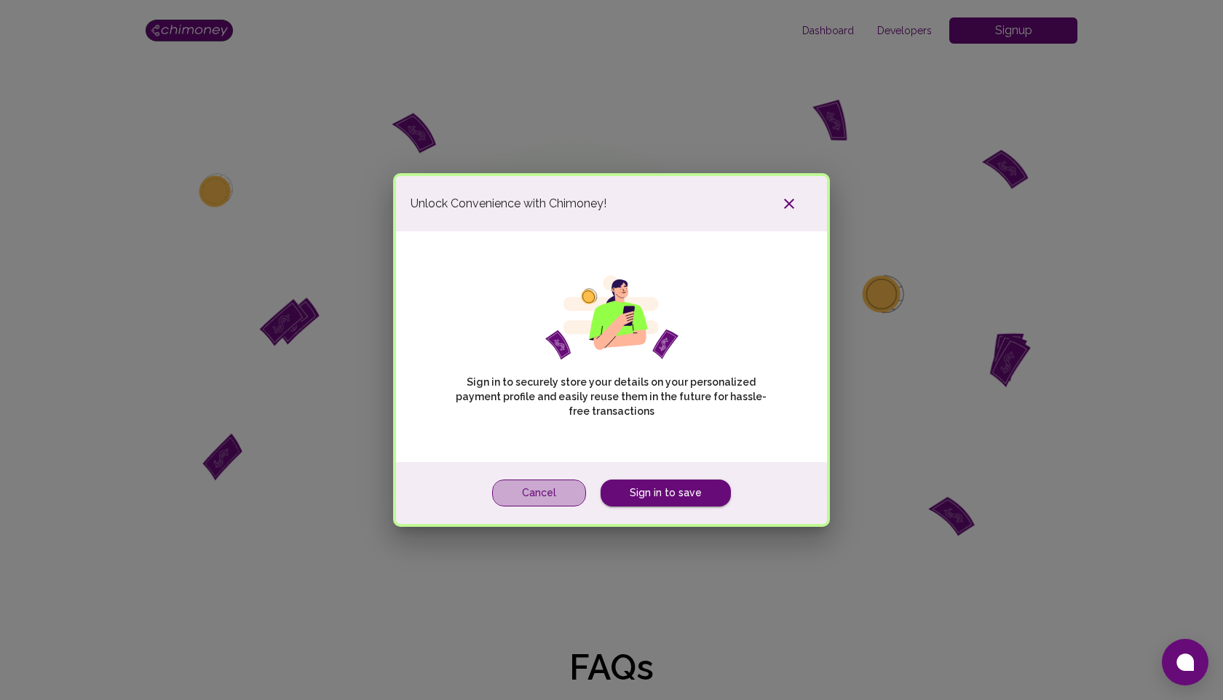
click at [538, 498] on button "Cancel" at bounding box center [539, 493] width 94 height 27
